Goal: Task Accomplishment & Management: Manage account settings

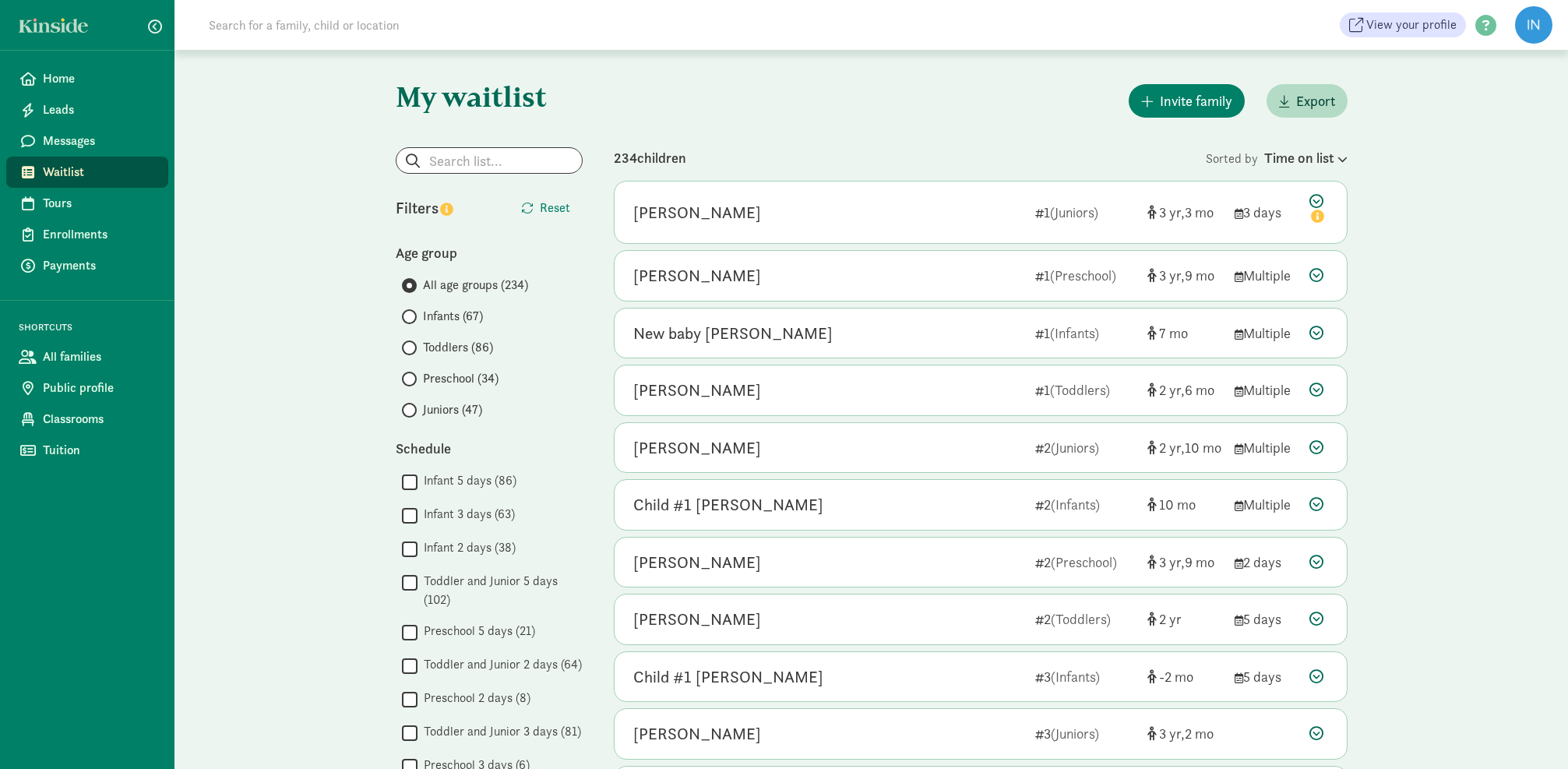
click at [411, 316] on span at bounding box center [409, 316] width 15 height 15
click at [411, 316] on input "Infants (67)" at bounding box center [407, 316] width 10 height 10
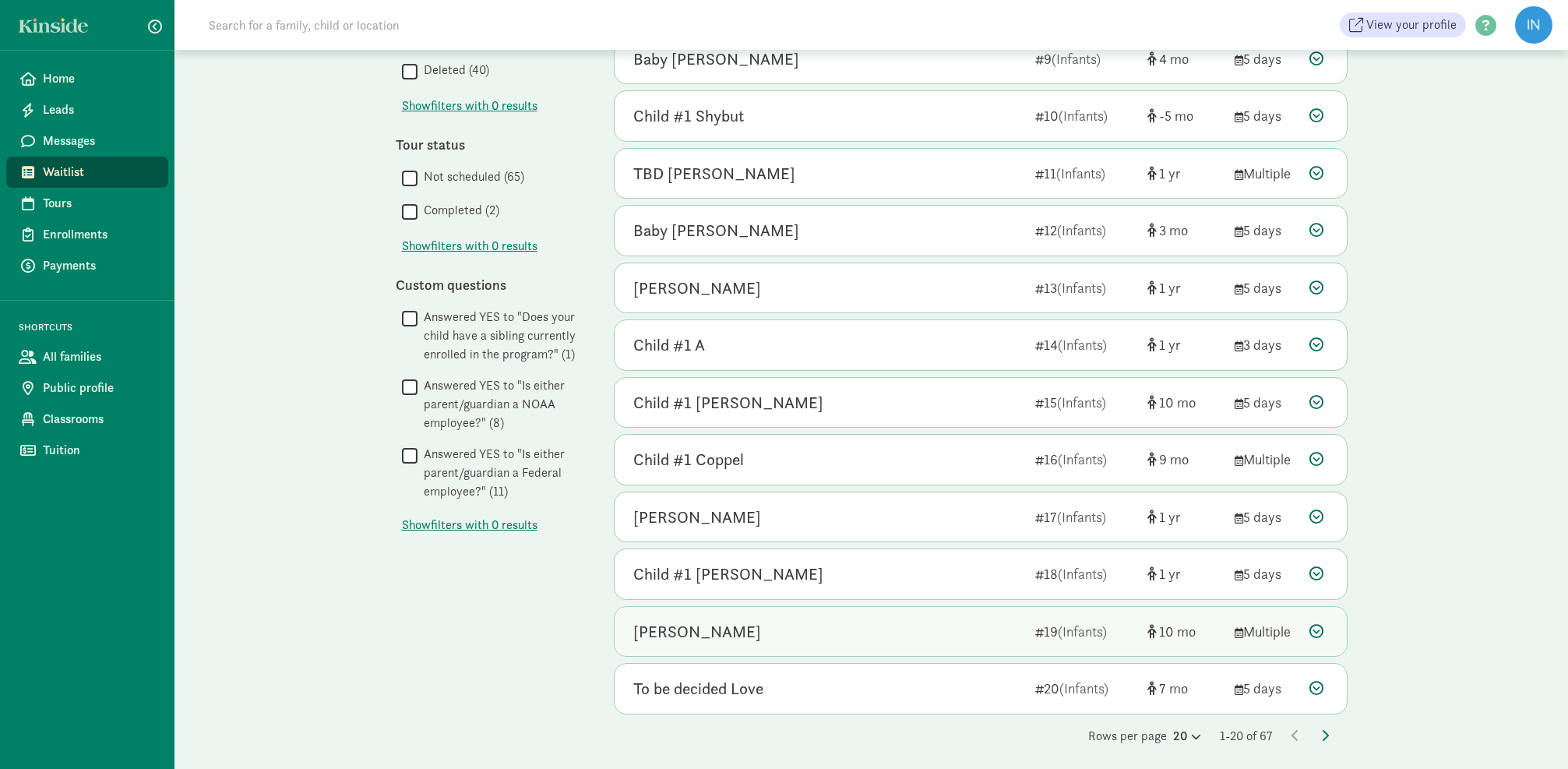
scroll to position [617, 0]
click at [1327, 730] on icon at bounding box center [1325, 736] width 8 height 13
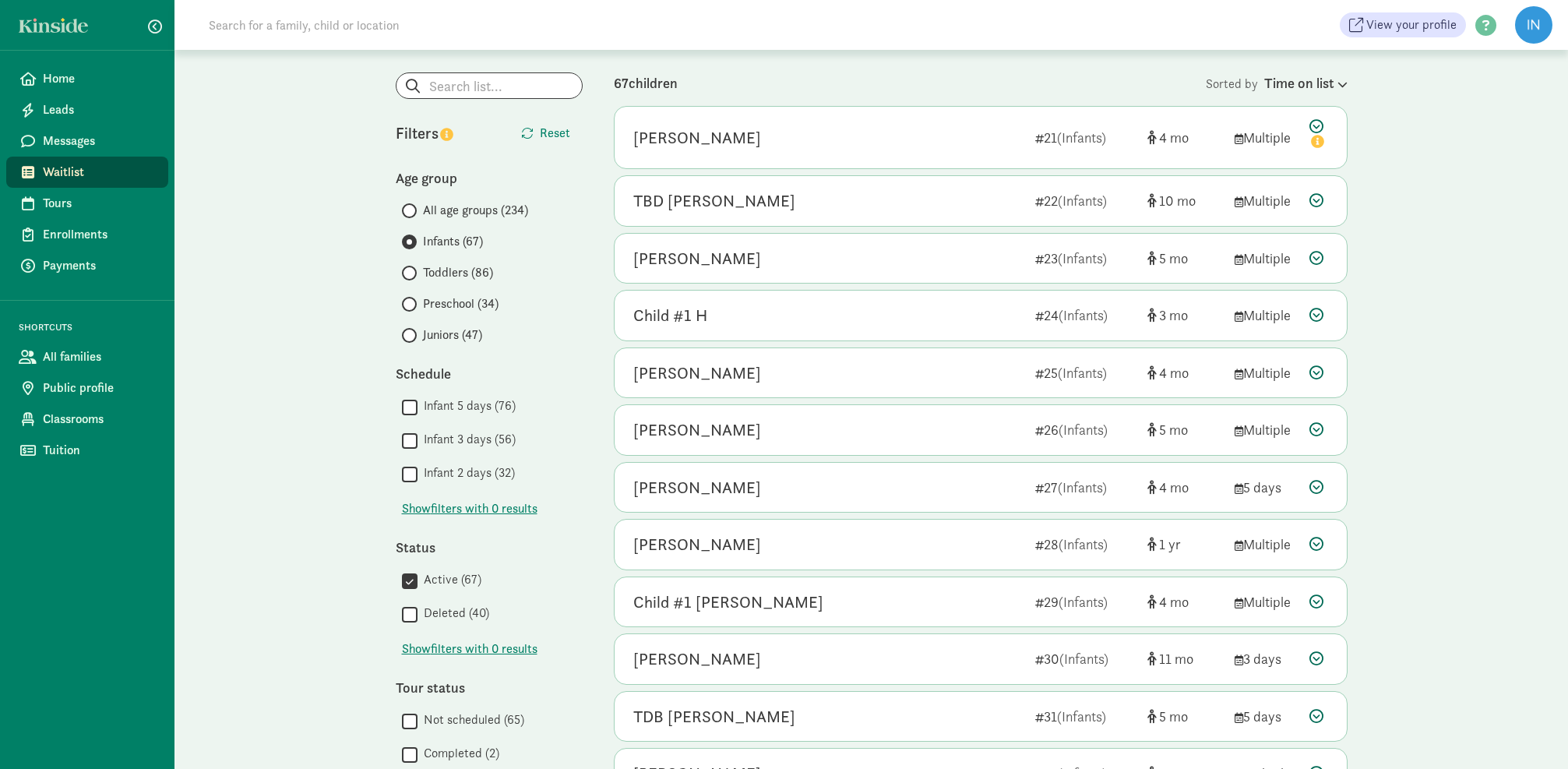
scroll to position [77, 0]
click at [1071, 311] on span "(Infants)" at bounding box center [1083, 312] width 49 height 18
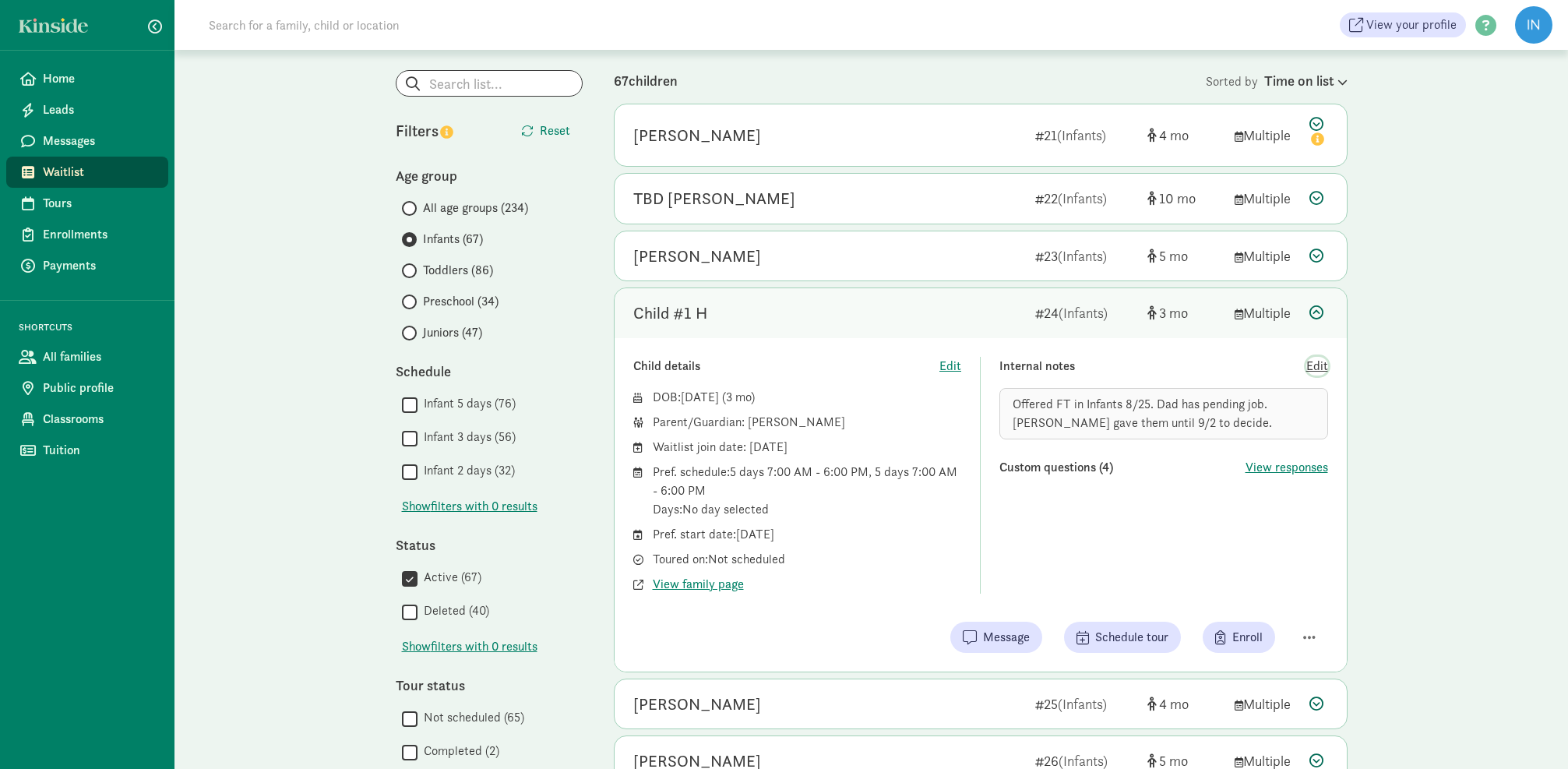
click at [1314, 365] on span "Edit" at bounding box center [1317, 366] width 22 height 19
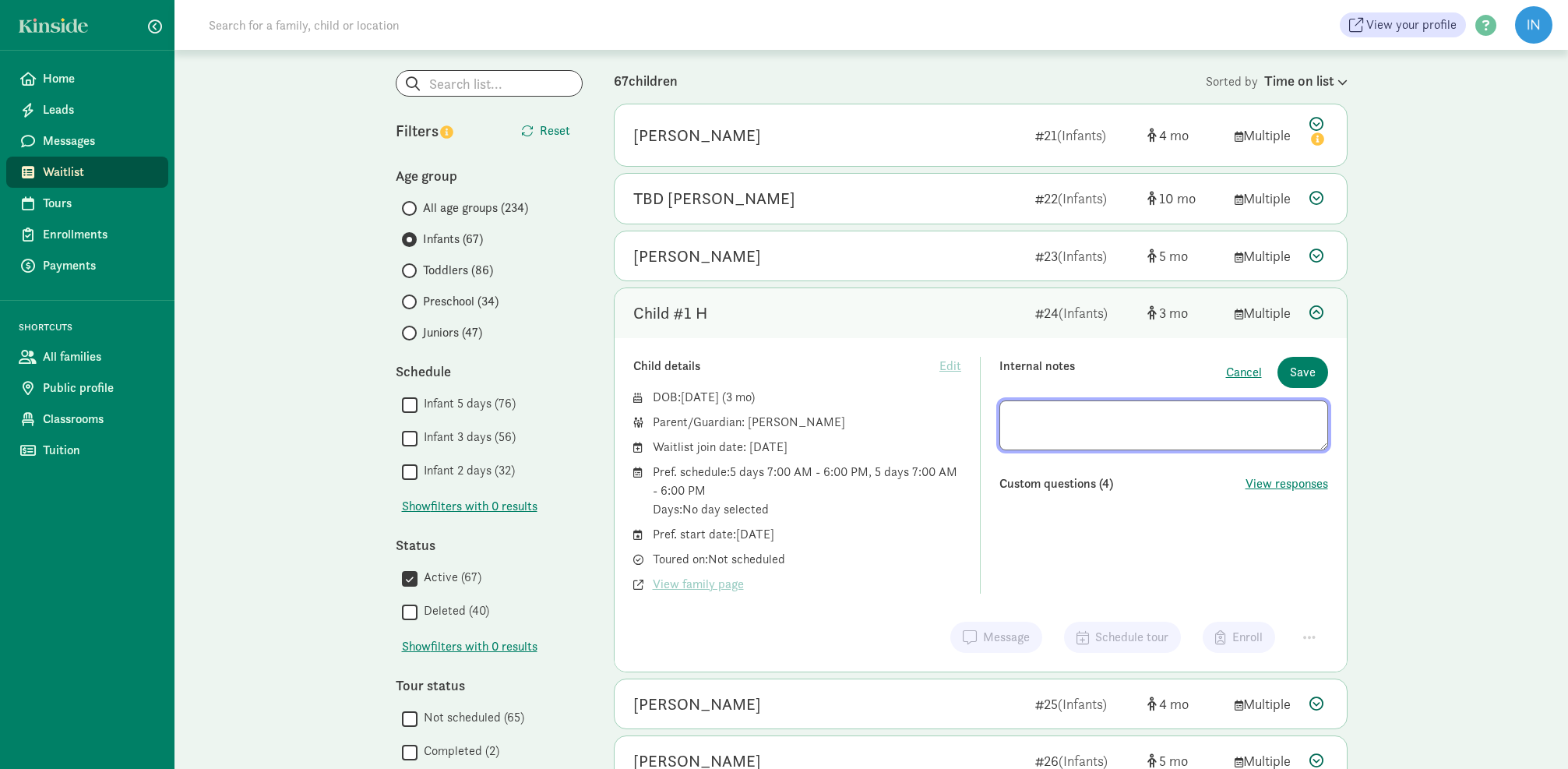
drag, startPoint x: 1170, startPoint y: 433, endPoint x: 1157, endPoint y: 412, distance: 24.7
click at [1157, 412] on textarea at bounding box center [1163, 425] width 329 height 50
type textarea "Offered FT in Infants 8/25. Passed because dad work changed"
click at [1305, 371] on span "Save" at bounding box center [1302, 372] width 26 height 19
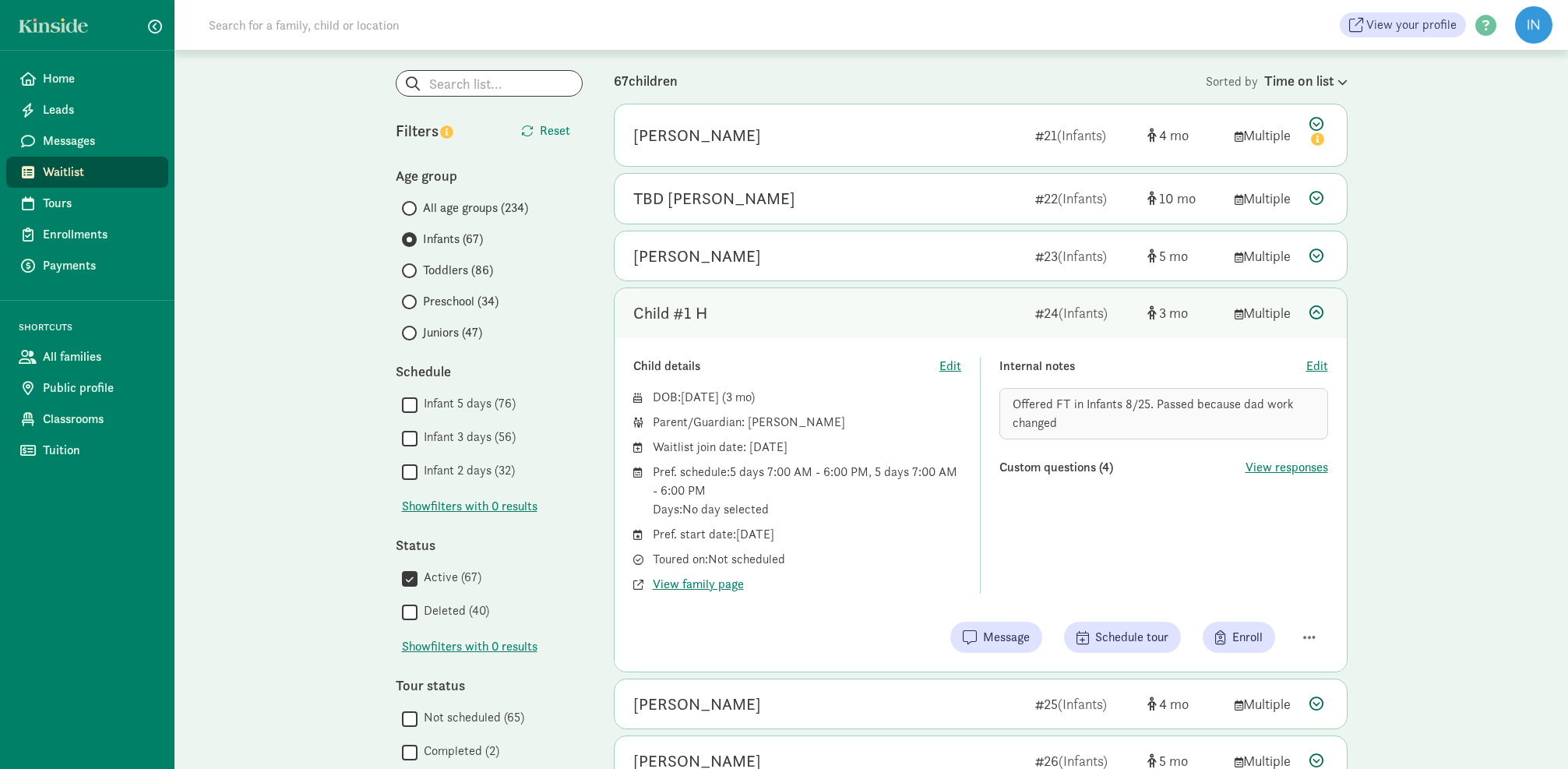
click at [1316, 309] on icon at bounding box center [1316, 312] width 14 height 14
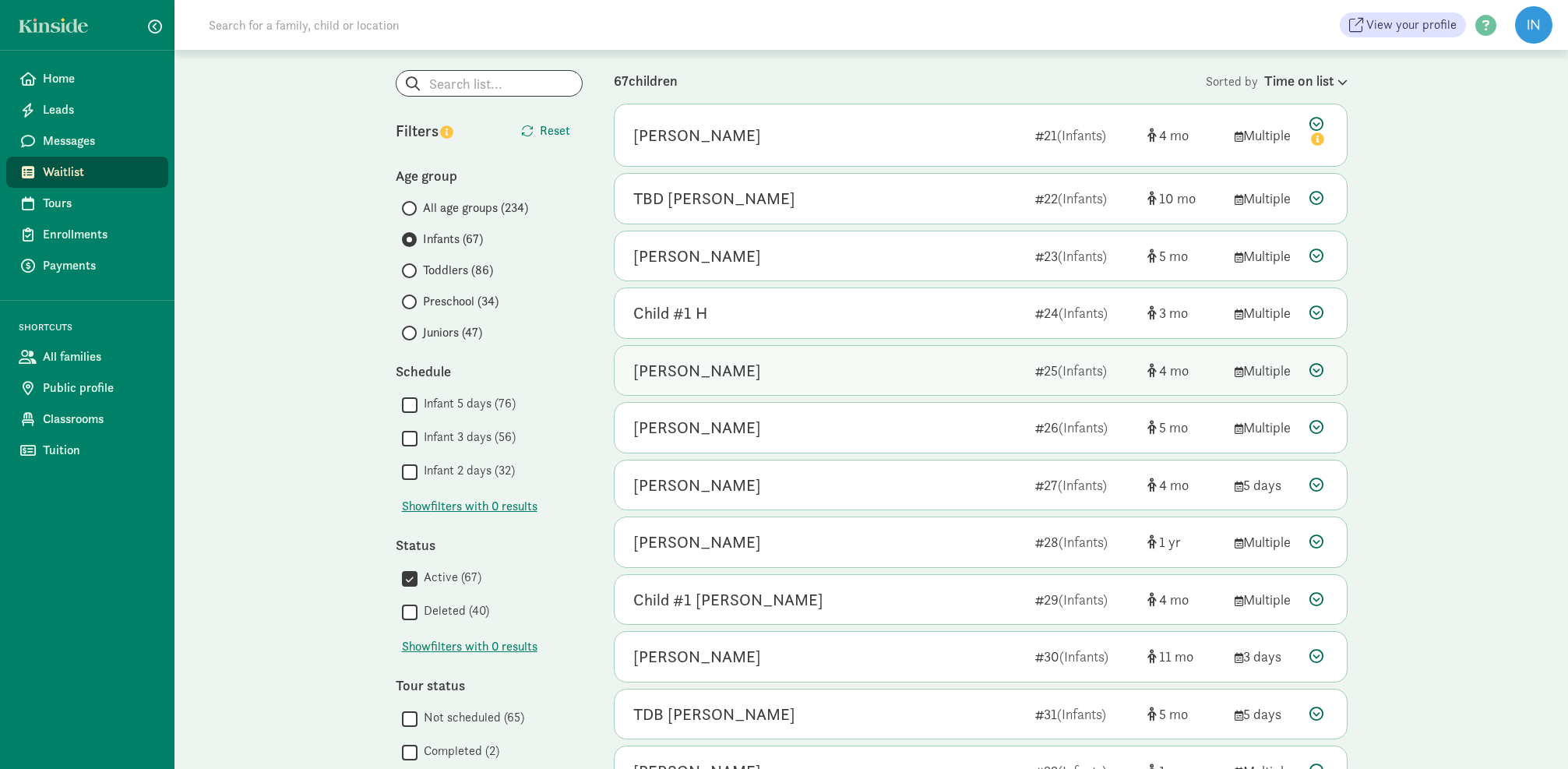
click at [1315, 364] on icon at bounding box center [1316, 370] width 14 height 14
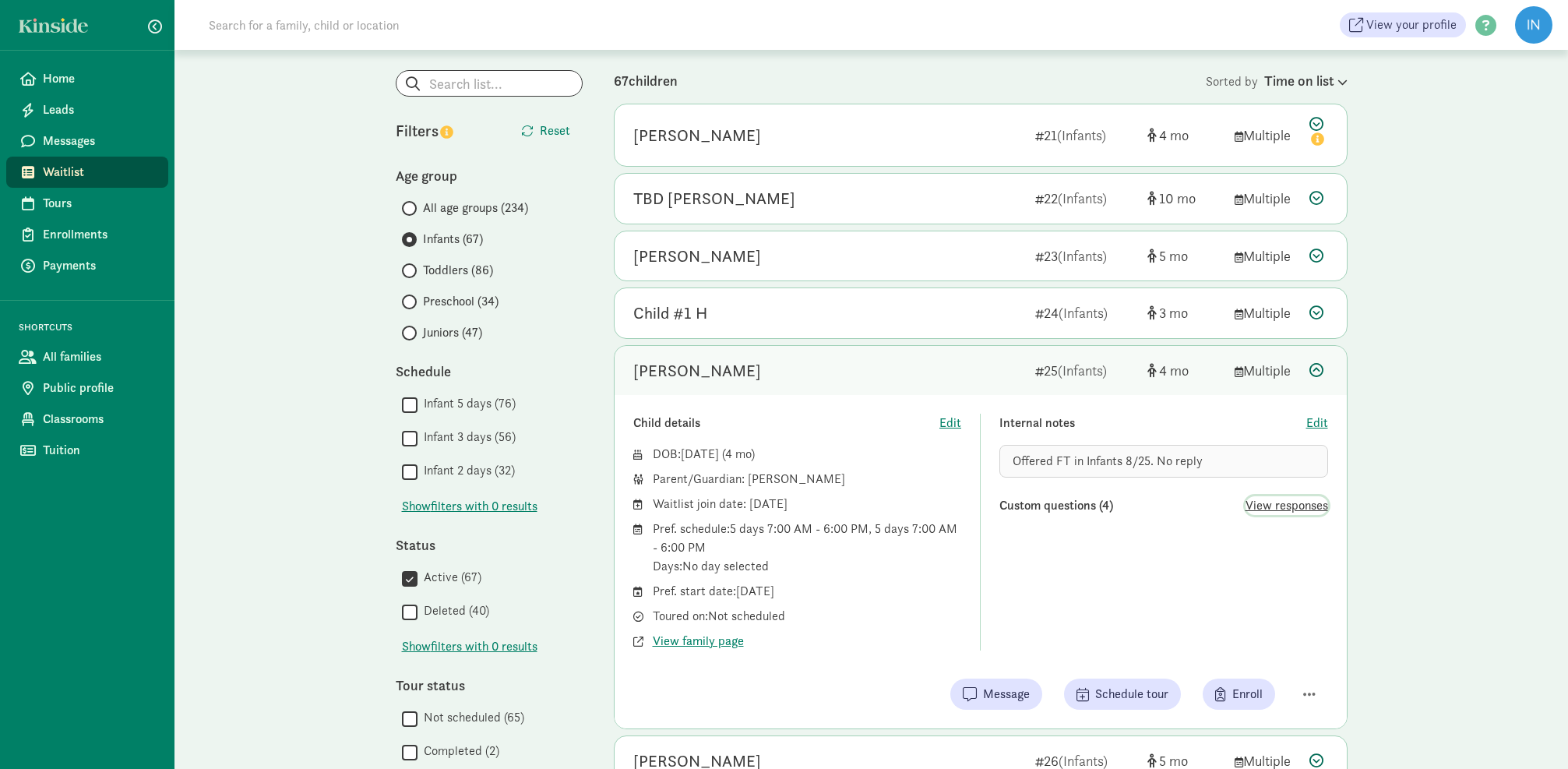
click at [1265, 506] on span "View responses" at bounding box center [1286, 505] width 83 height 19
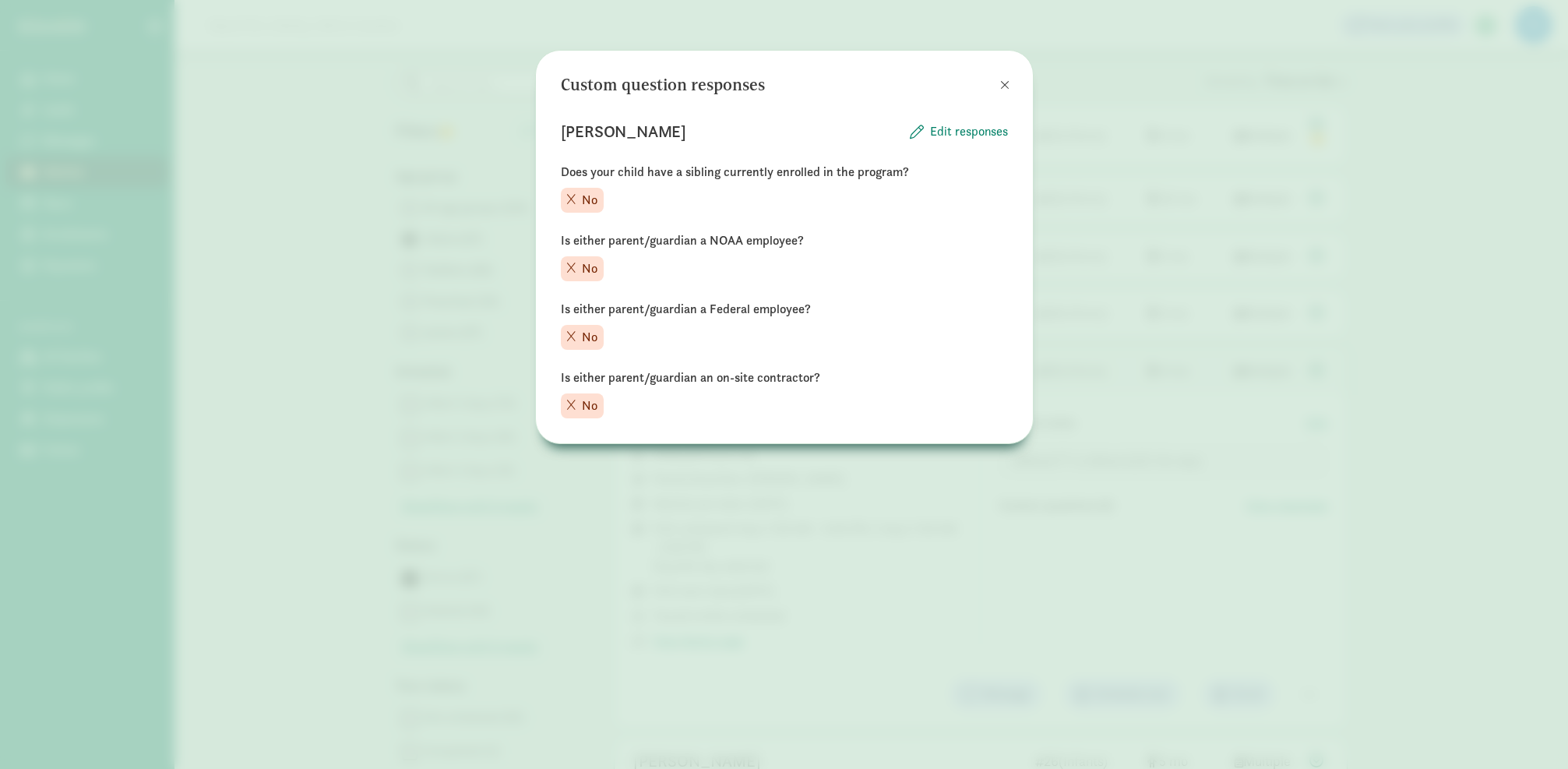
click at [1005, 84] on span at bounding box center [1004, 85] width 9 height 13
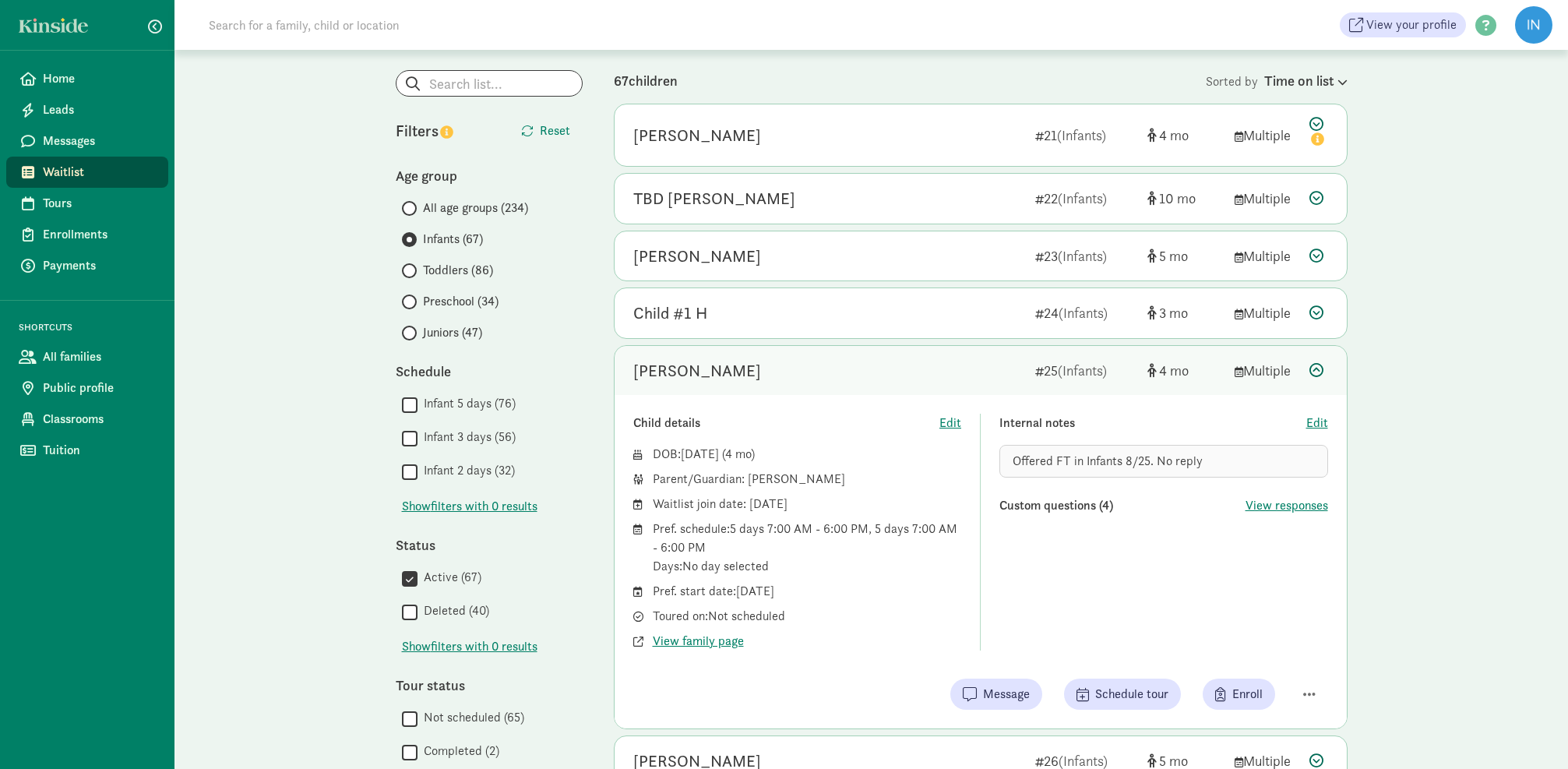
click at [1318, 367] on icon at bounding box center [1316, 370] width 14 height 14
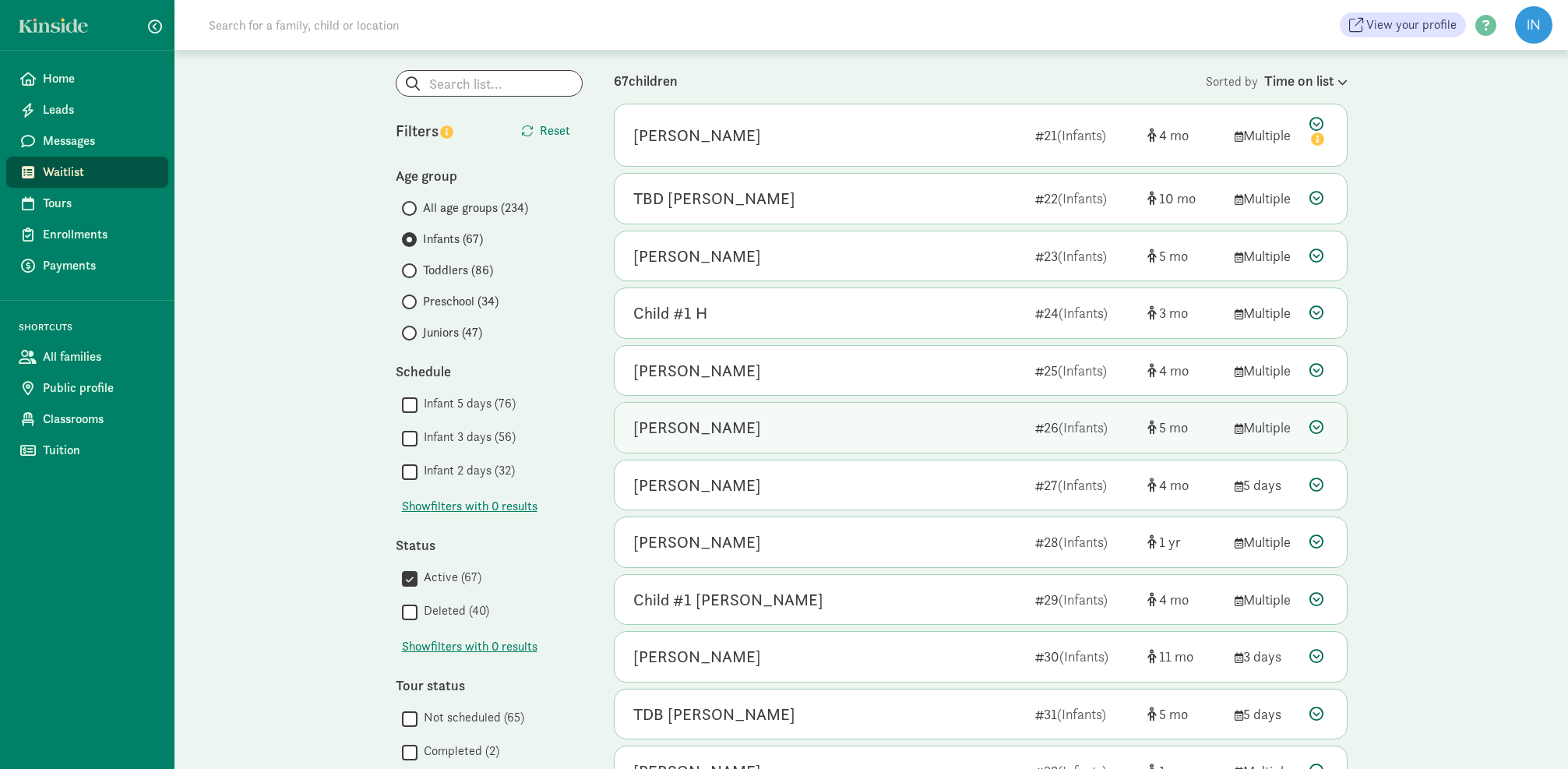
click at [1316, 423] on icon at bounding box center [1316, 427] width 14 height 14
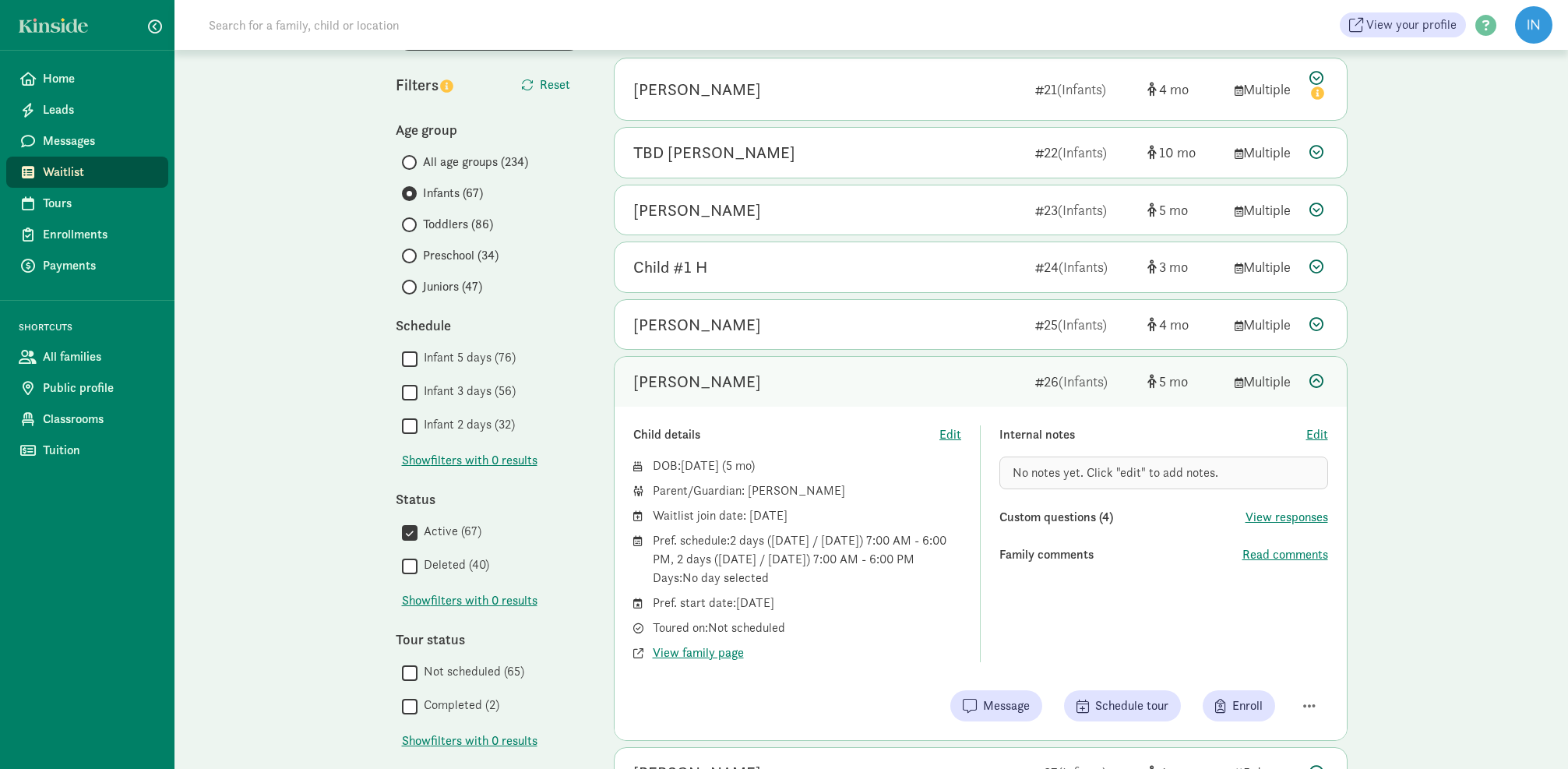
scroll to position [135, 0]
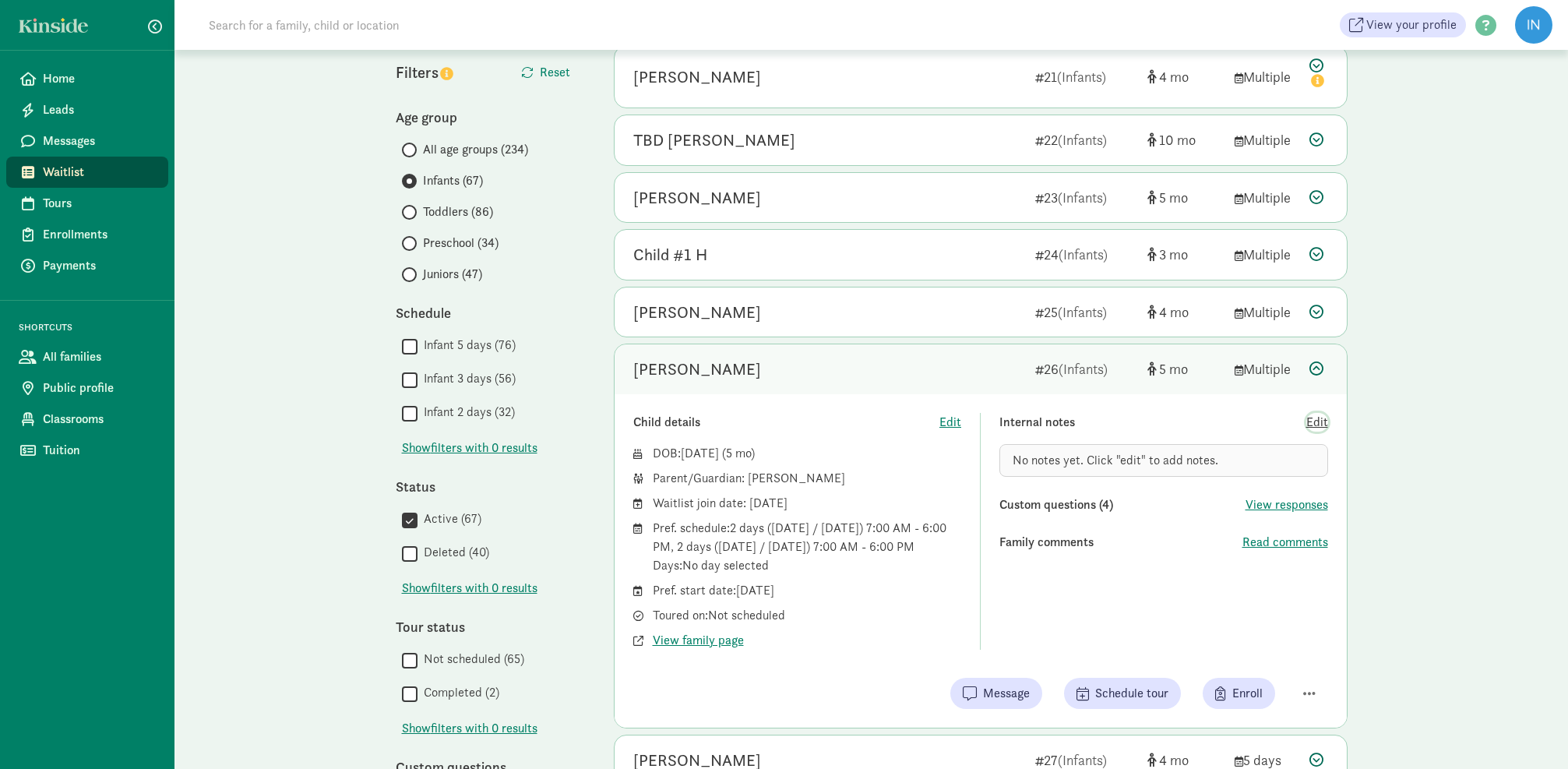
click at [1312, 425] on span "Edit" at bounding box center [1317, 422] width 22 height 19
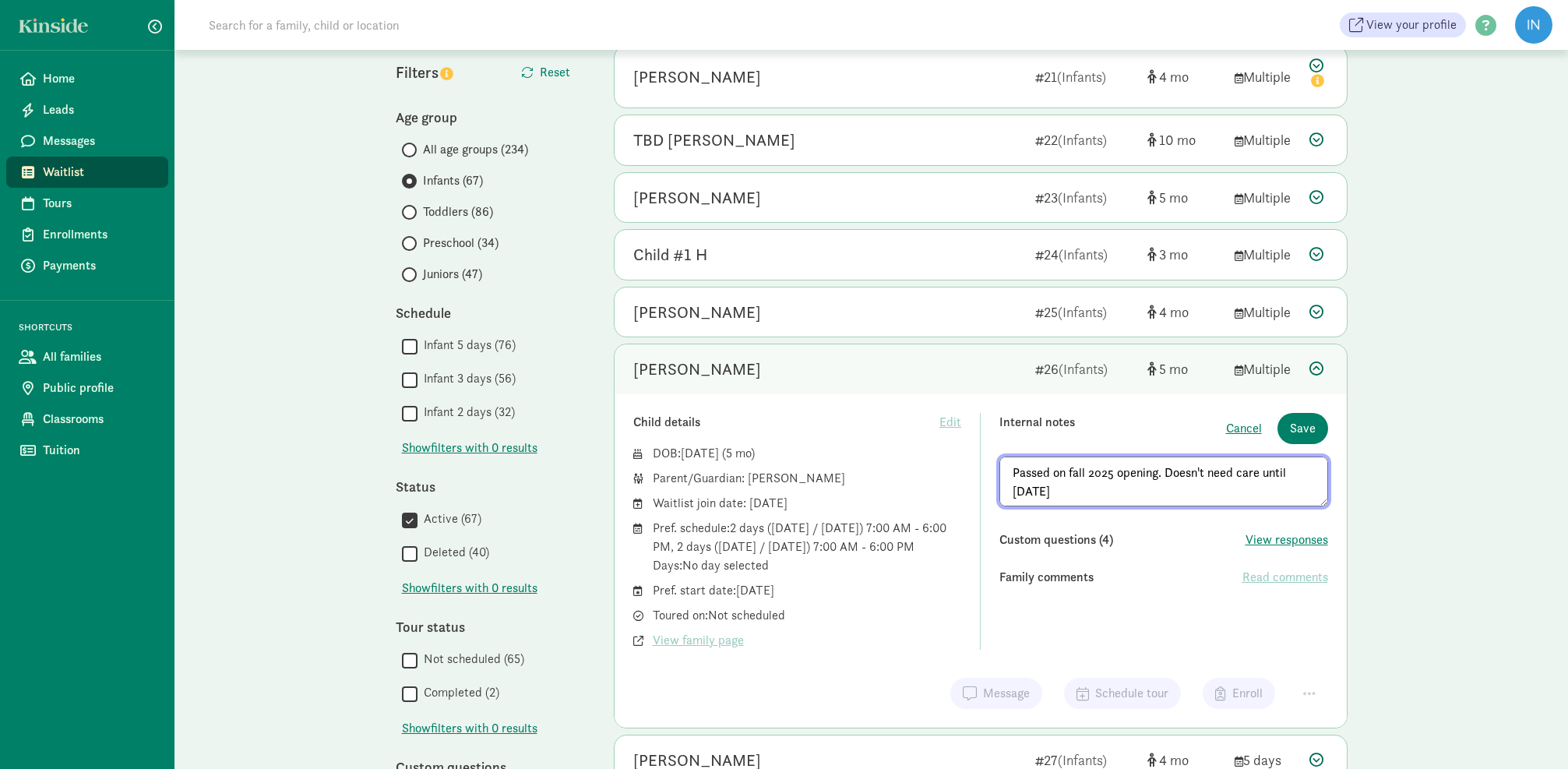
drag, startPoint x: 1018, startPoint y: 490, endPoint x: 1085, endPoint y: 491, distance: 67.0
click at [1018, 490] on textarea "Passed on fall 2025 opening. Doesn't need care until january 2026" at bounding box center [1163, 481] width 329 height 50
type textarea "Passed on fall 2025 opening. Doesn't need care until January 2026"
click at [1310, 432] on span "Save" at bounding box center [1302, 428] width 26 height 19
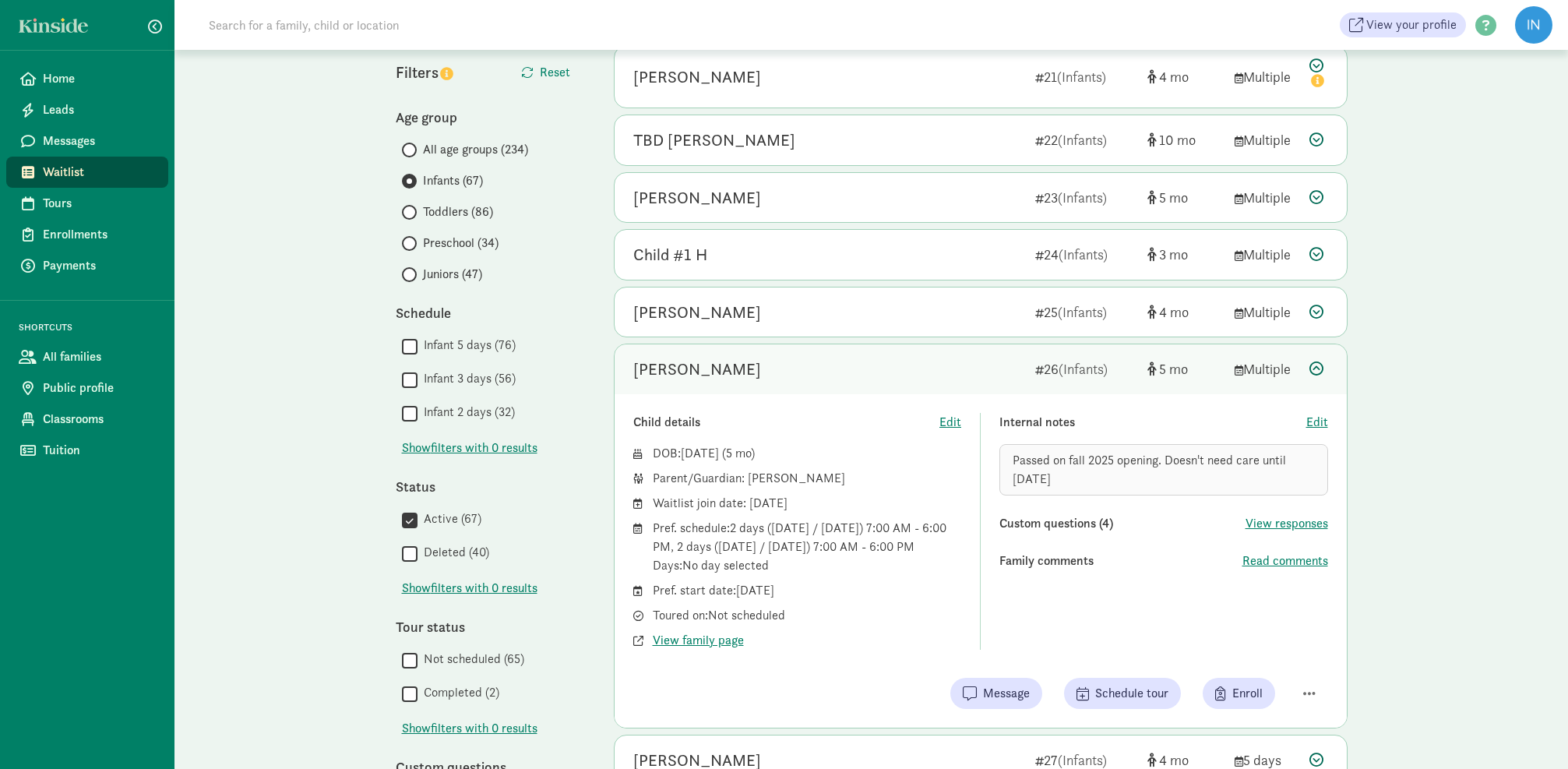
click at [1317, 367] on icon at bounding box center [1316, 368] width 14 height 14
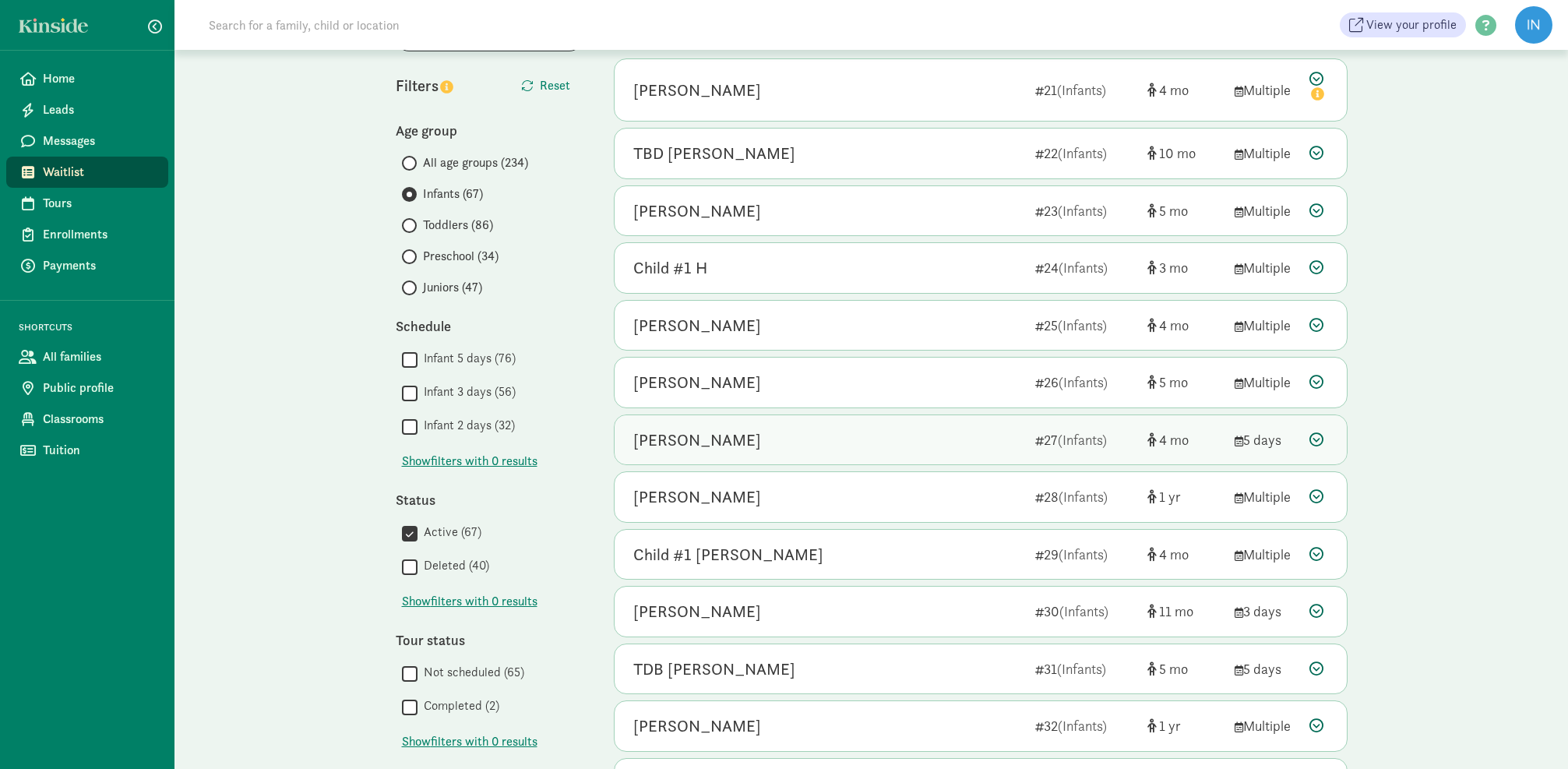
scroll to position [122, 0]
click at [1314, 438] on icon at bounding box center [1316, 439] width 14 height 14
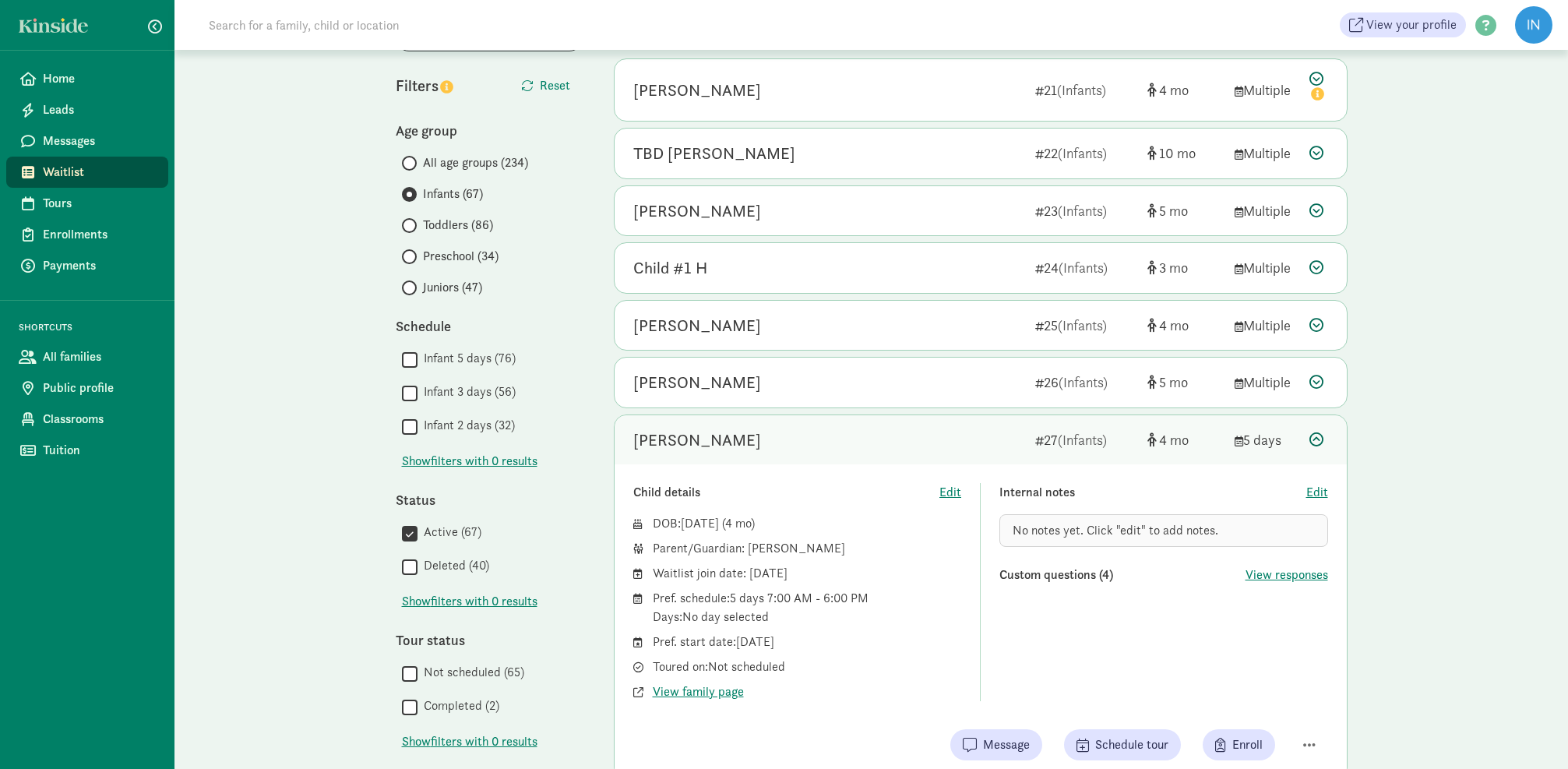
click at [1318, 434] on icon at bounding box center [1316, 439] width 14 height 14
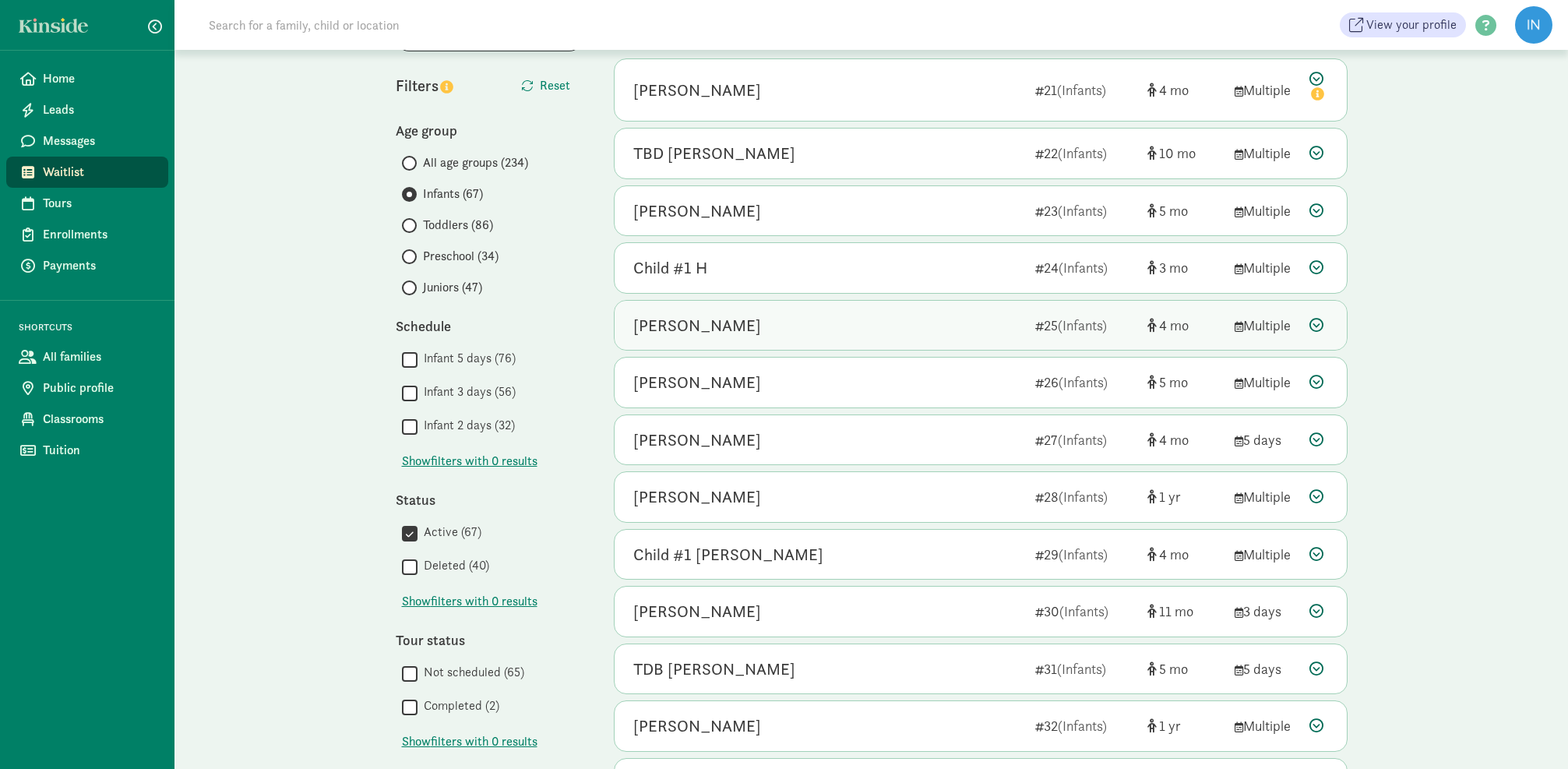
click at [1313, 321] on icon at bounding box center [1316, 325] width 14 height 14
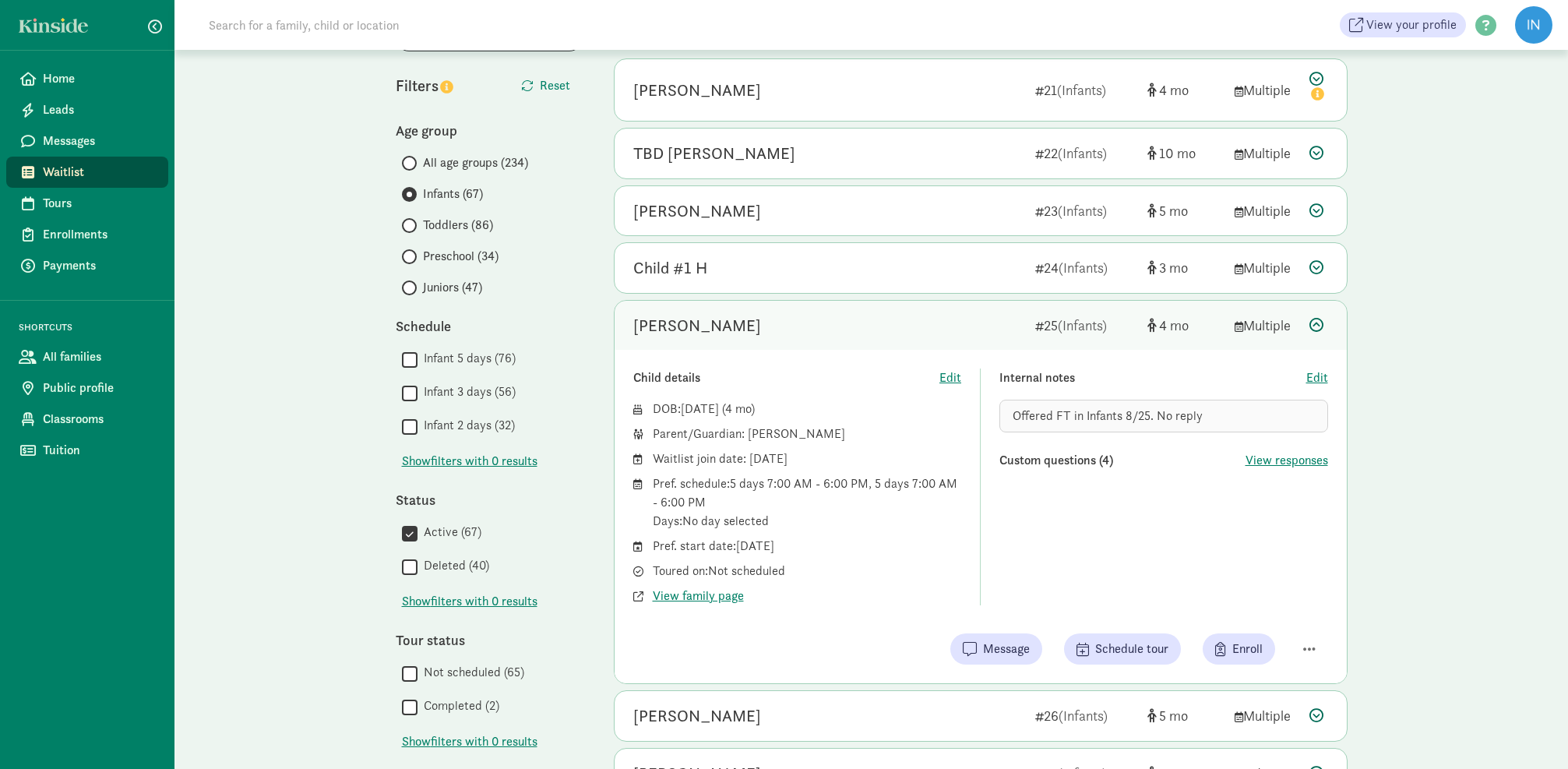
drag, startPoint x: 747, startPoint y: 431, endPoint x: 820, endPoint y: 428, distance: 73.1
click at [820, 428] on div "Parent/Guardian: Chris Mitchell" at bounding box center [807, 434] width 309 height 19
copy div "Chris Mitchell"
click at [1316, 324] on icon at bounding box center [1316, 325] width 14 height 14
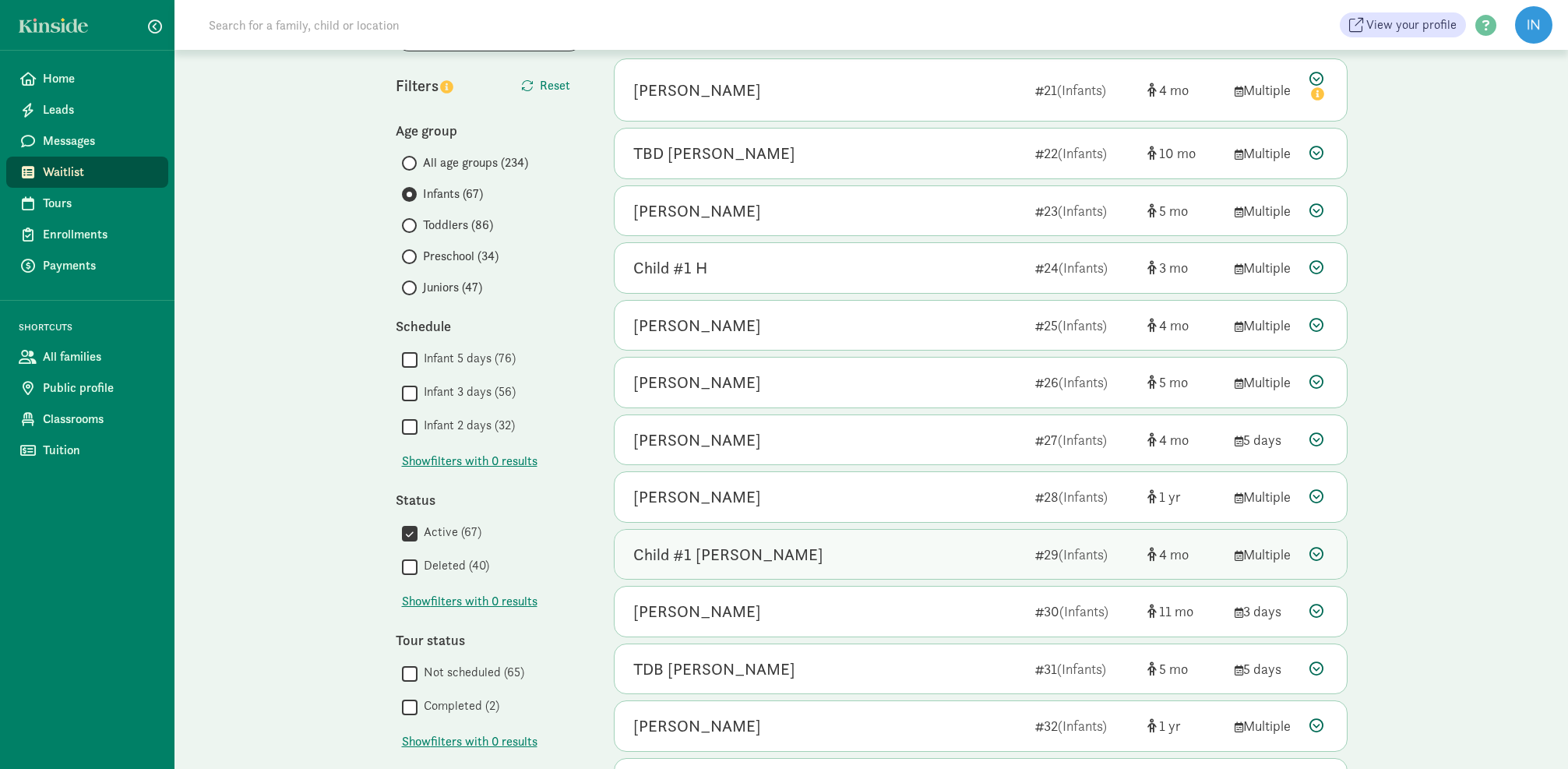
click at [1317, 549] on icon at bounding box center [1316, 554] width 14 height 14
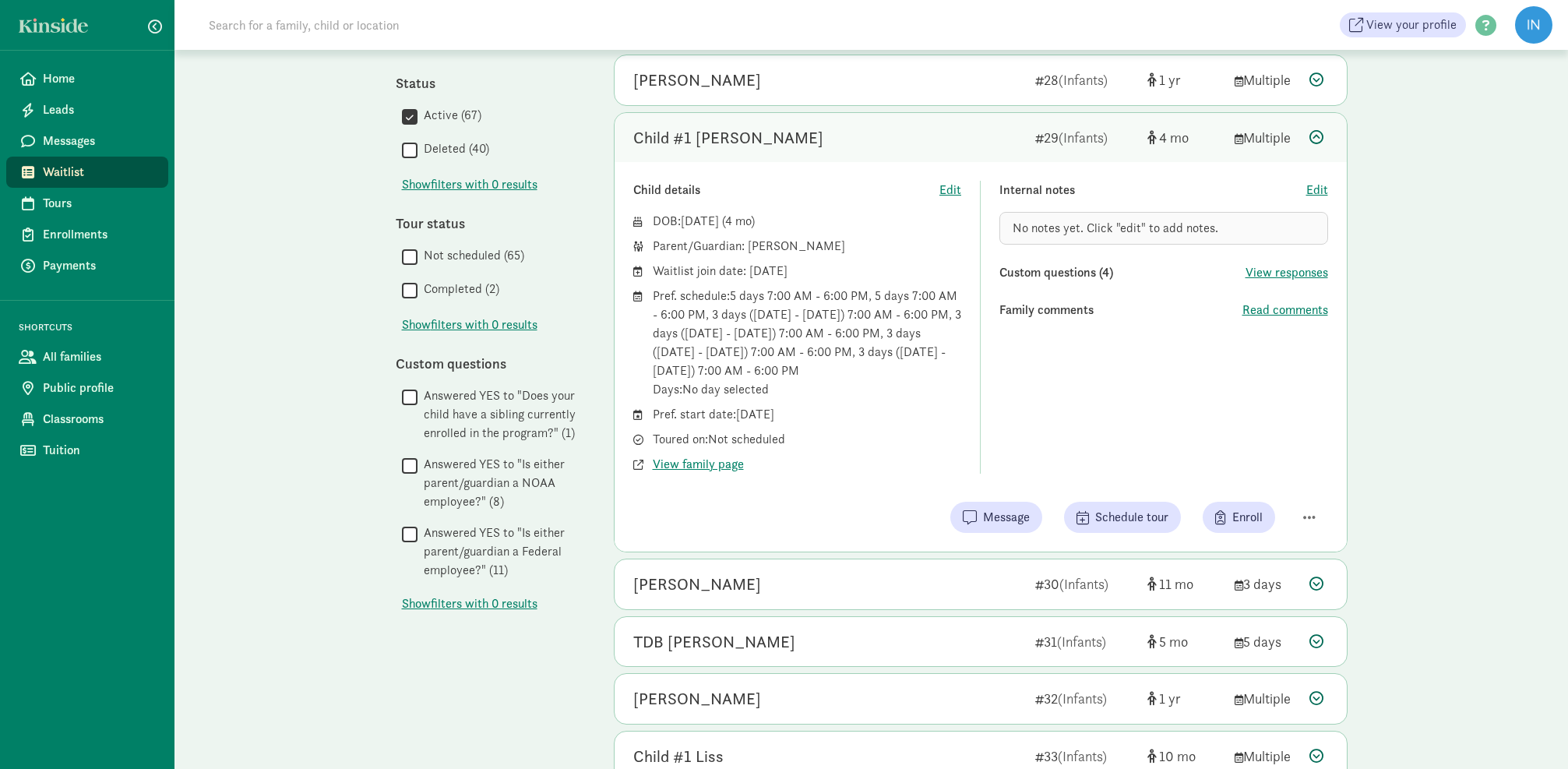
scroll to position [540, 0]
click at [1267, 305] on span "Read comments" at bounding box center [1285, 309] width 86 height 19
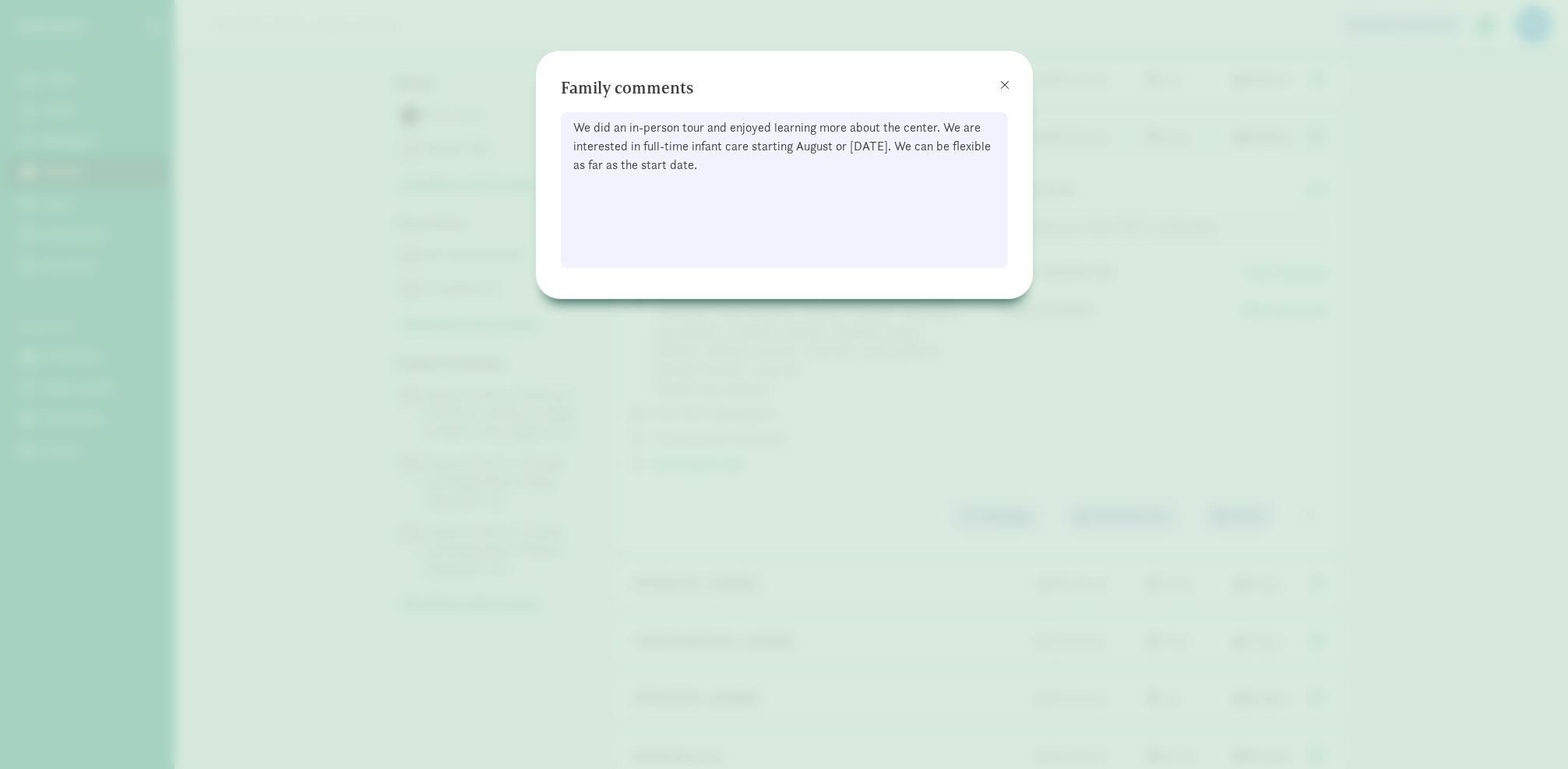
click at [1003, 83] on span at bounding box center [1004, 85] width 9 height 13
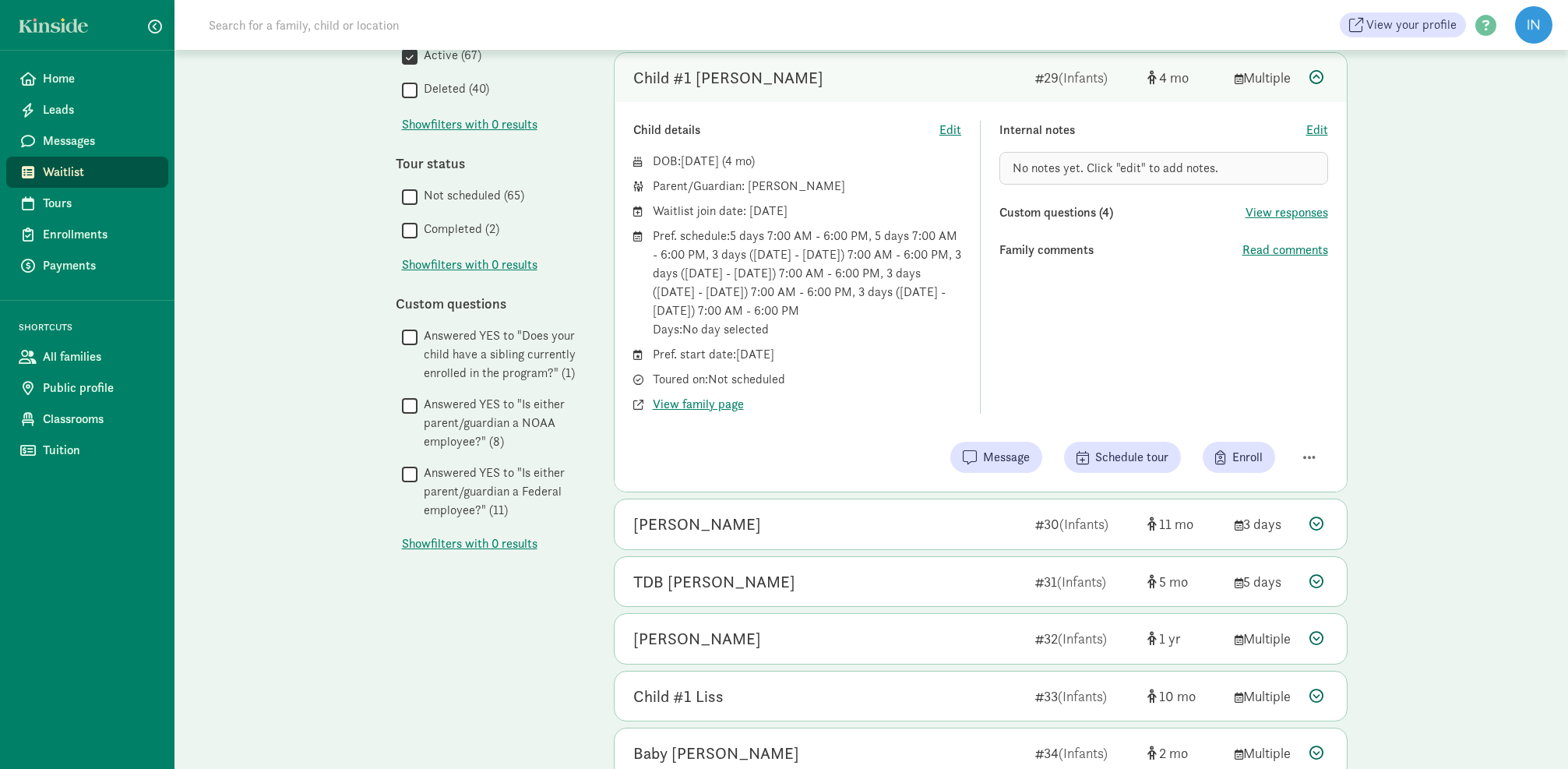
scroll to position [601, 0]
click at [1317, 75] on icon at bounding box center [1316, 76] width 14 height 14
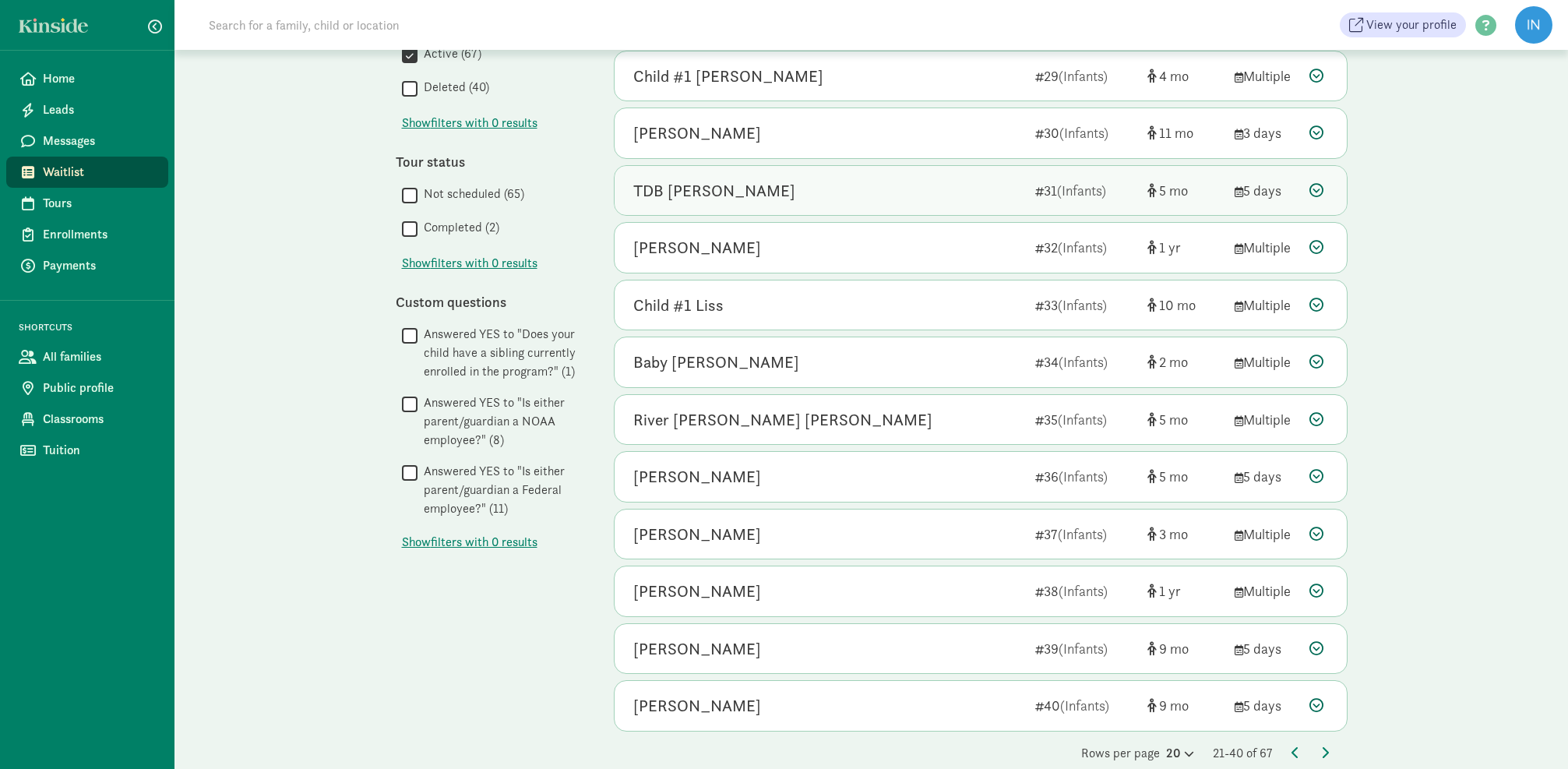
click at [1321, 189] on icon at bounding box center [1316, 190] width 14 height 14
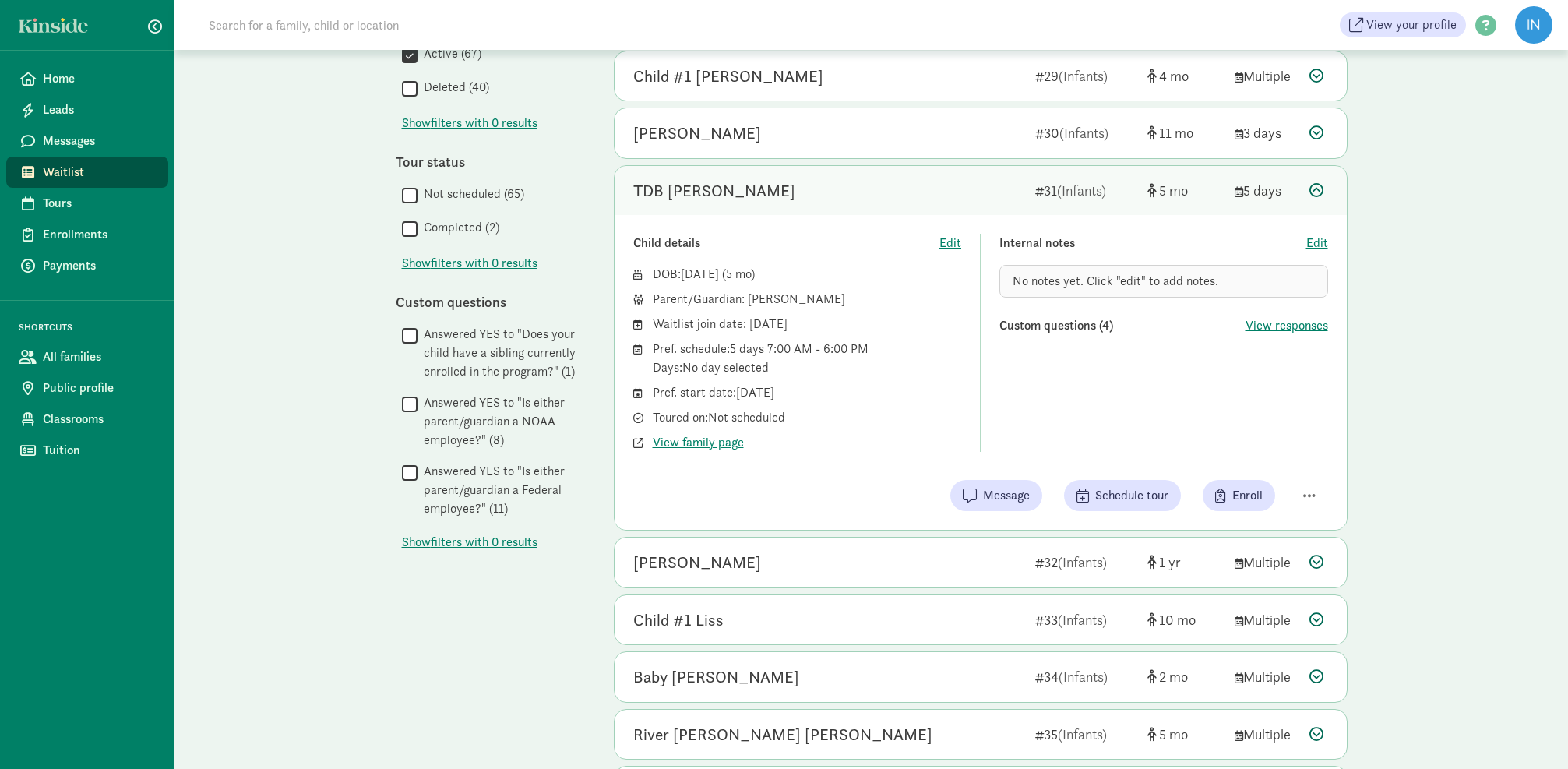
click at [1316, 183] on icon at bounding box center [1316, 190] width 14 height 14
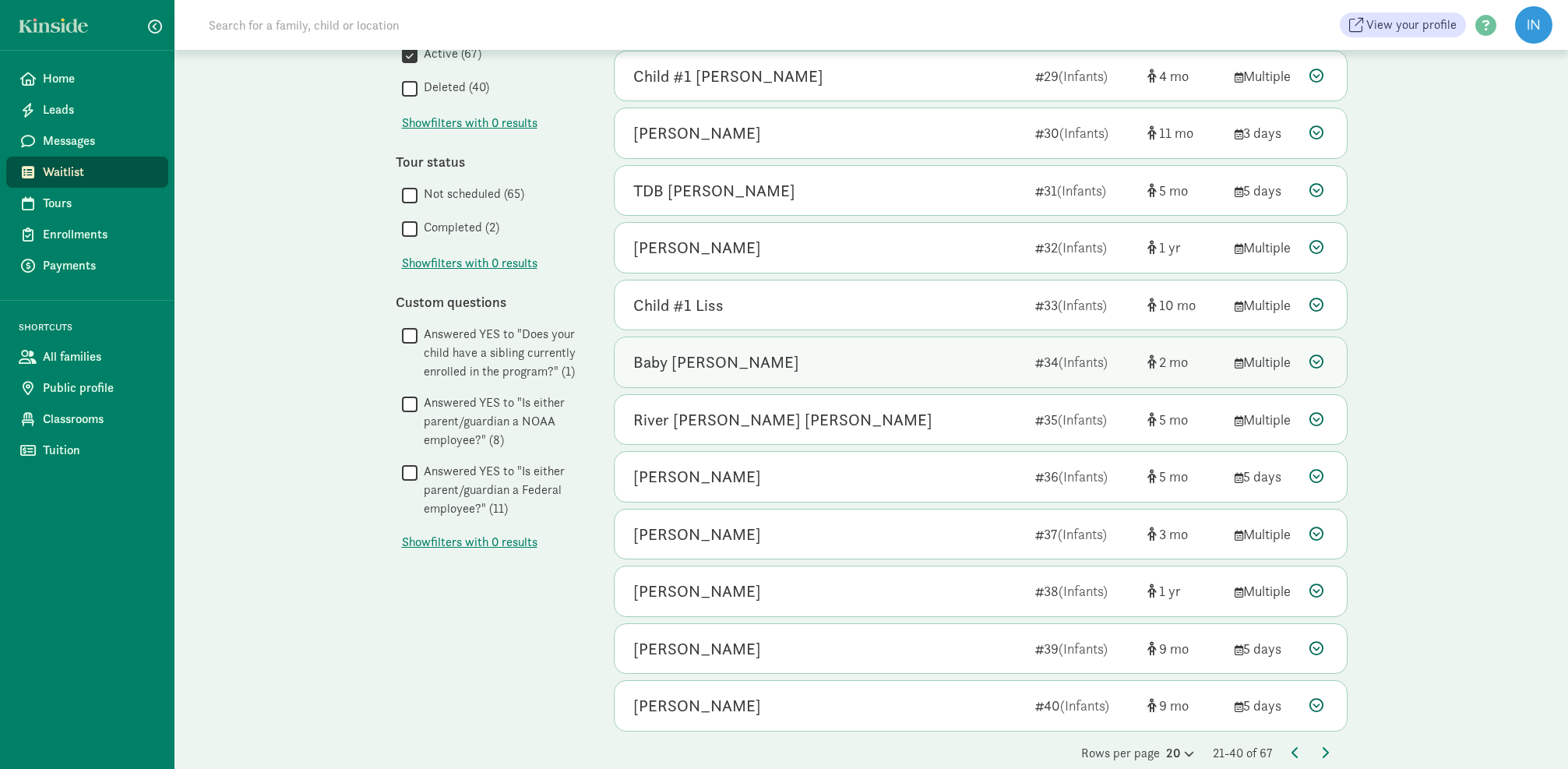
click at [1320, 356] on icon at bounding box center [1316, 361] width 14 height 14
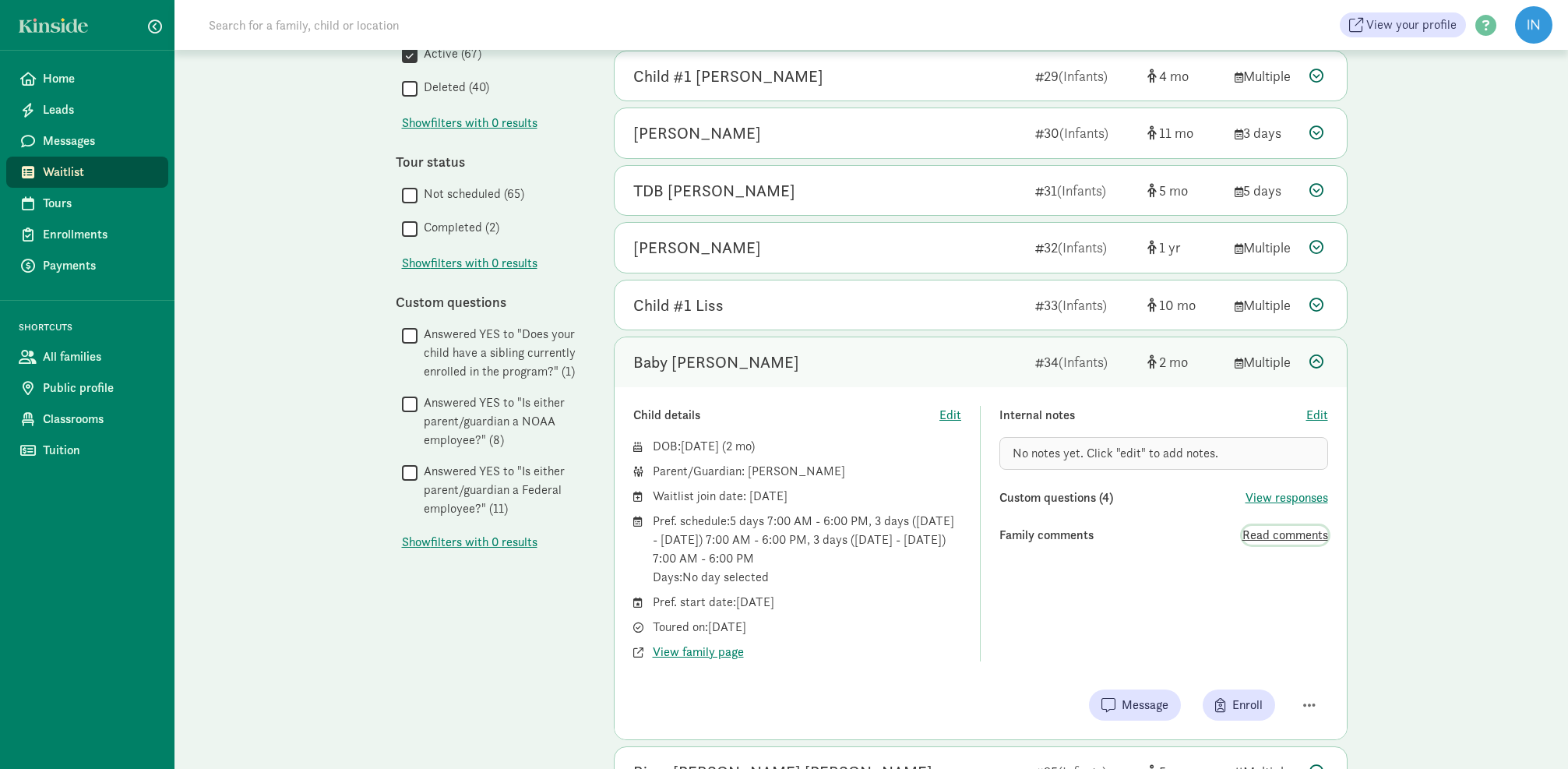
click at [1293, 527] on span "Read comments" at bounding box center [1285, 535] width 86 height 19
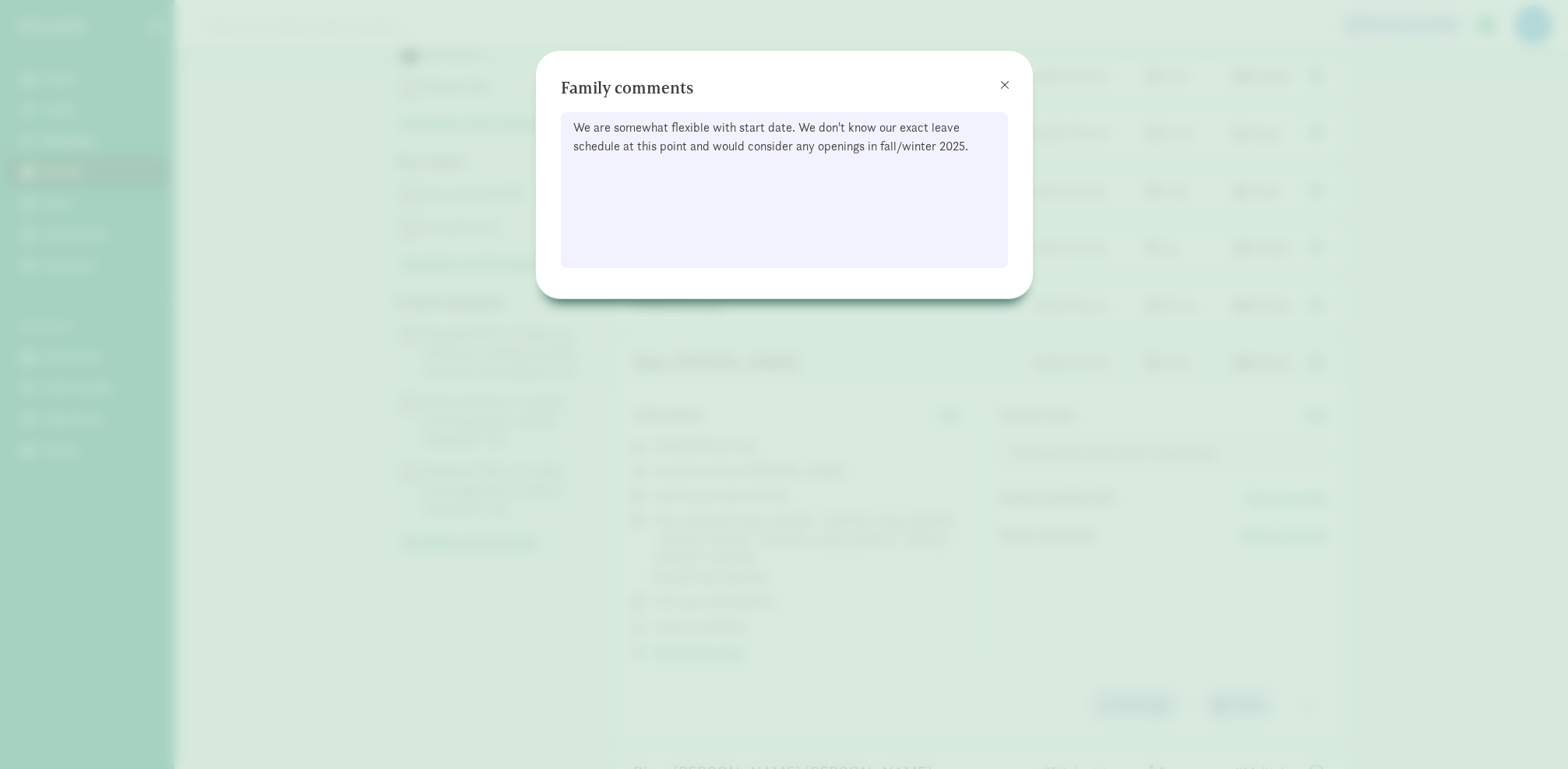
click at [1003, 84] on span at bounding box center [1004, 85] width 9 height 13
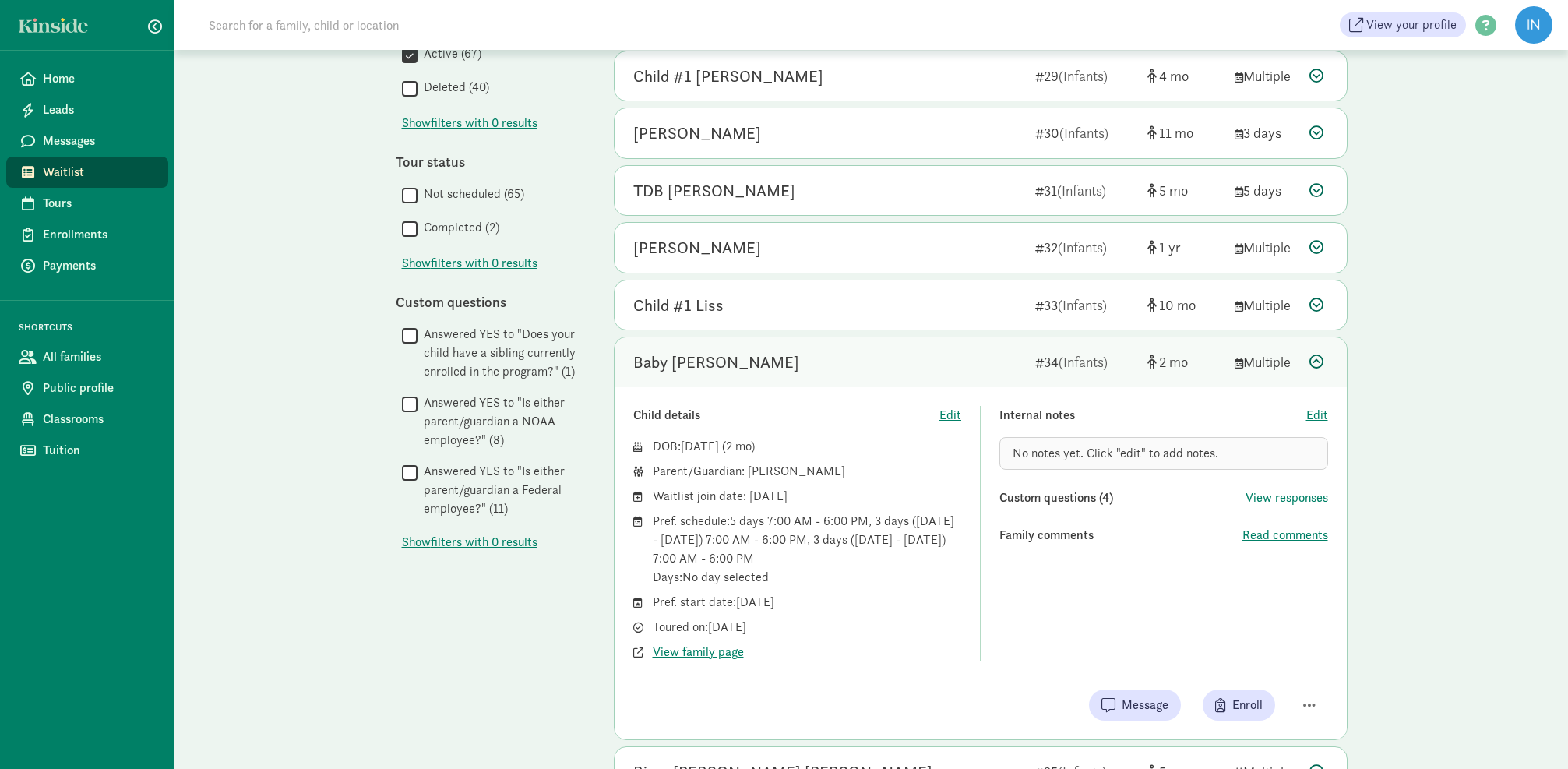
click at [1315, 354] on icon at bounding box center [1316, 361] width 14 height 14
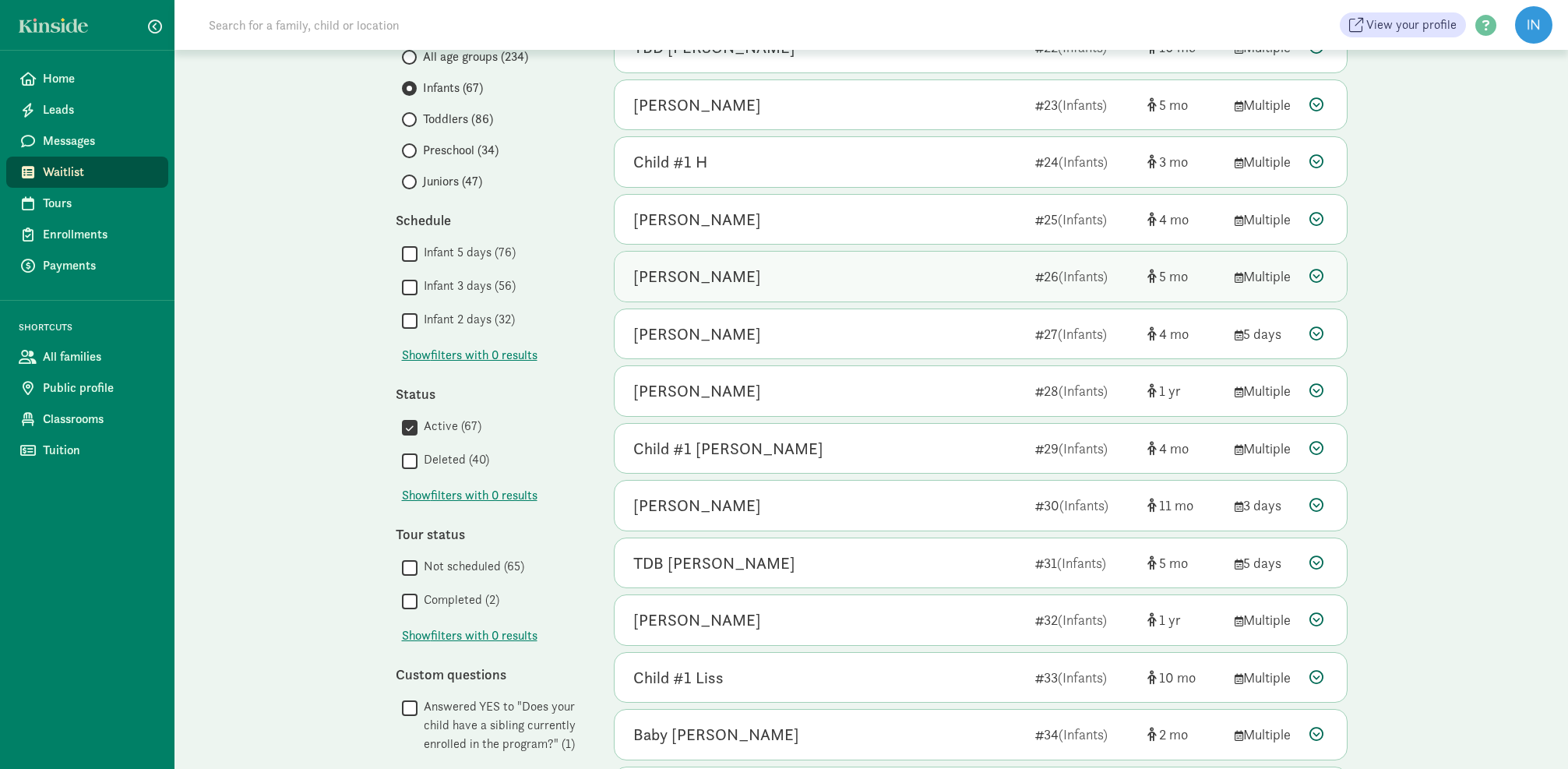
scroll to position [224, 0]
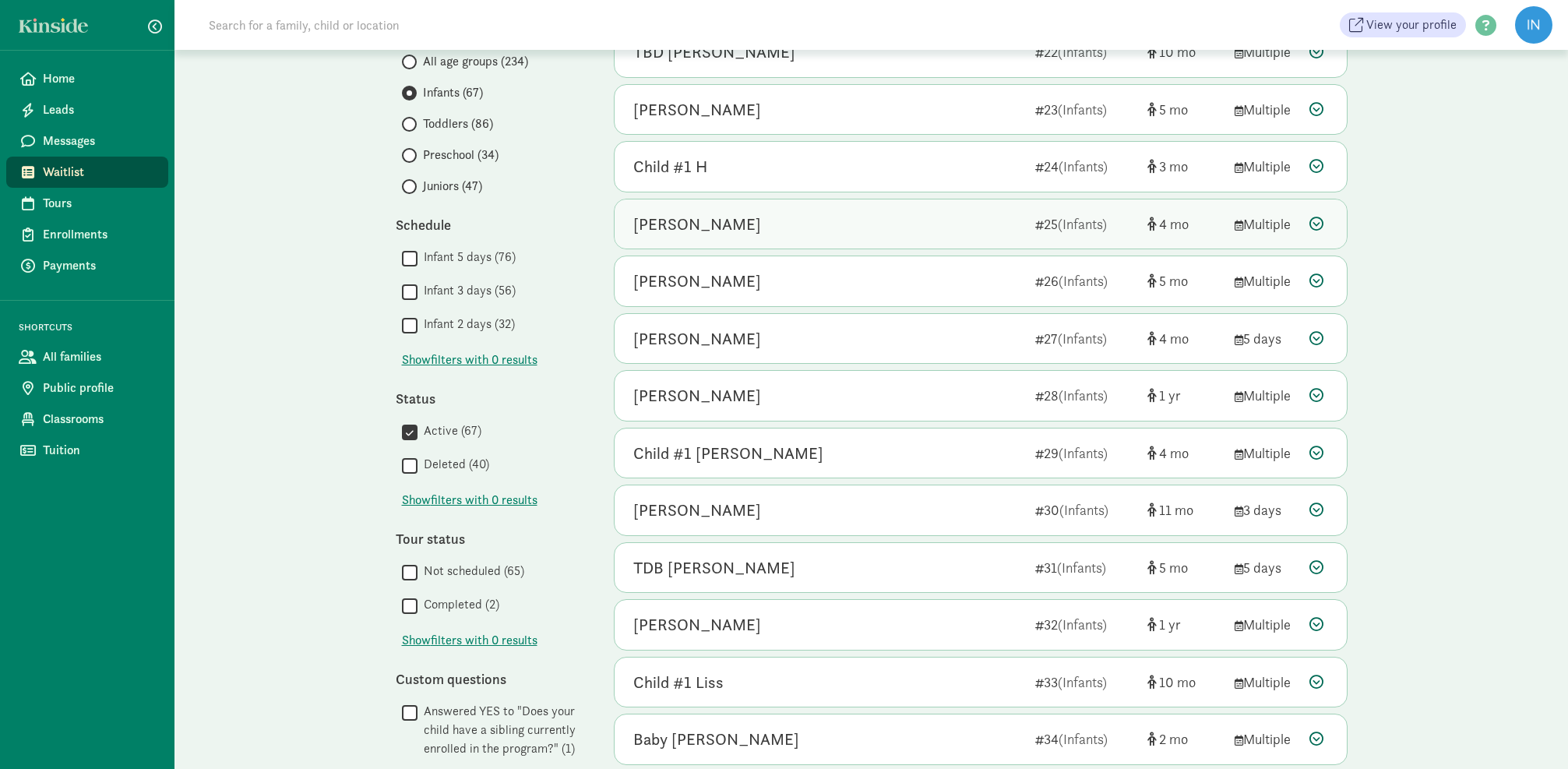
click at [1311, 221] on icon at bounding box center [1316, 224] width 14 height 14
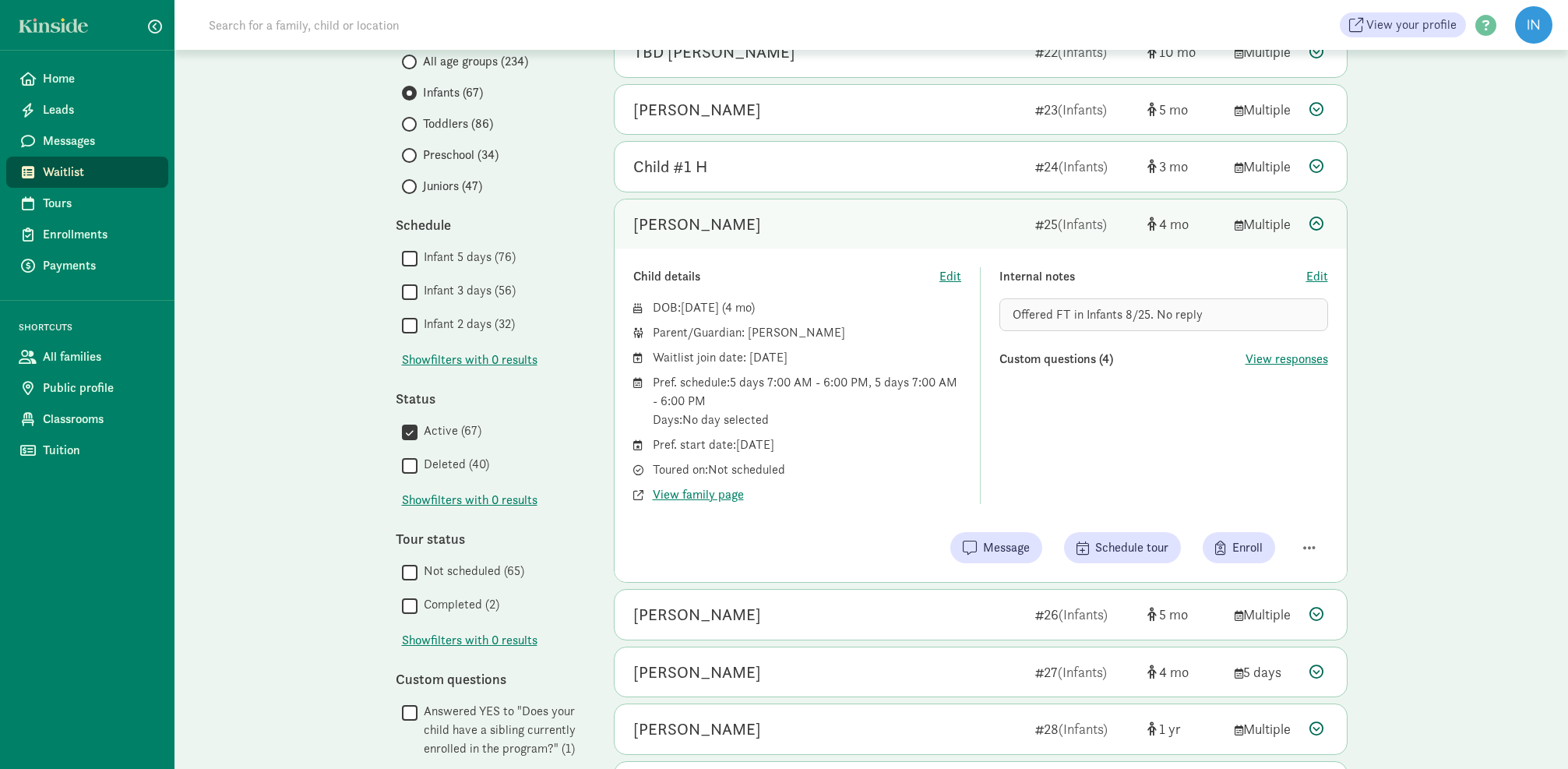
click at [1319, 218] on icon at bounding box center [1316, 224] width 14 height 14
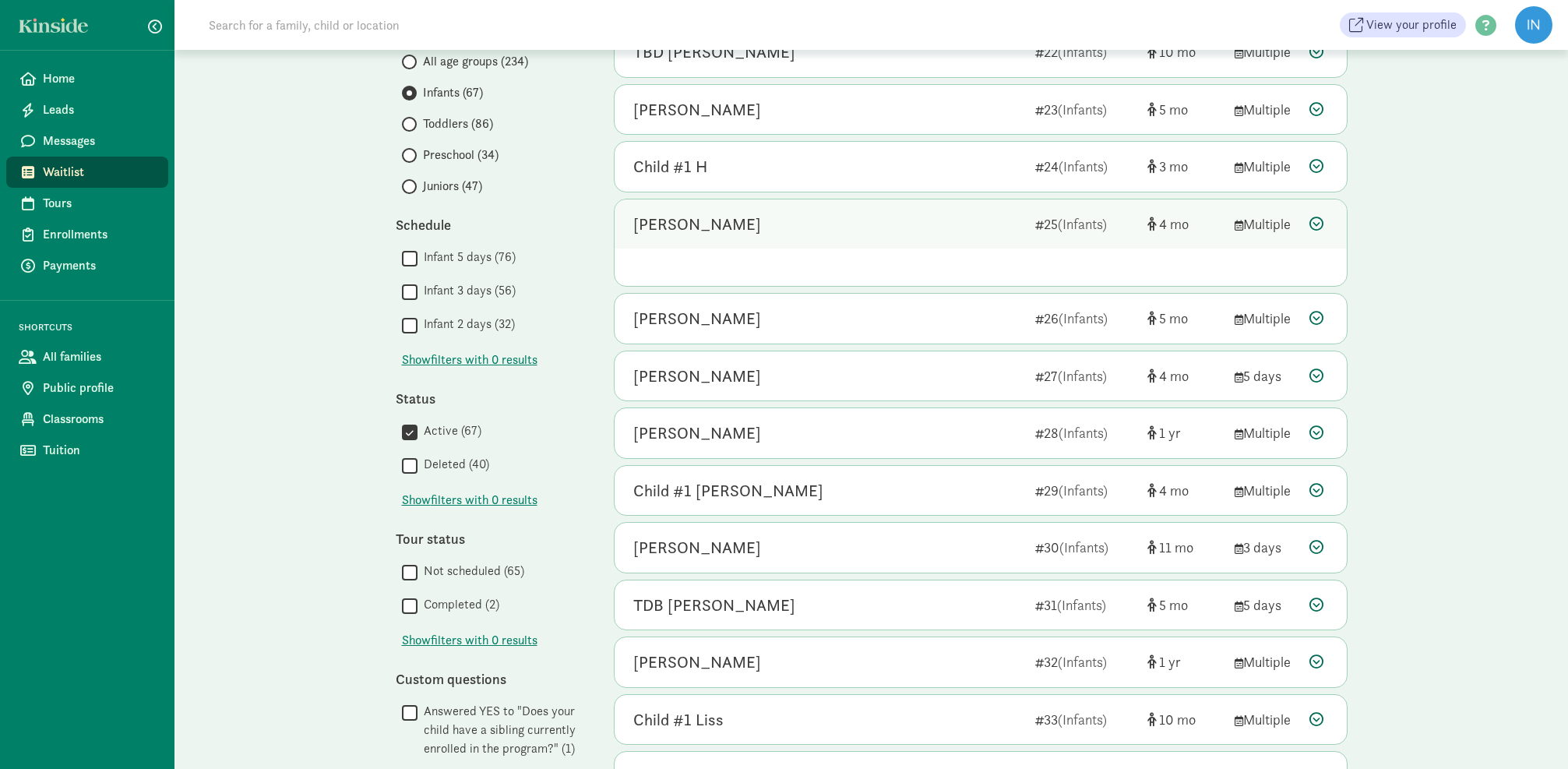
scroll to position [224, 0]
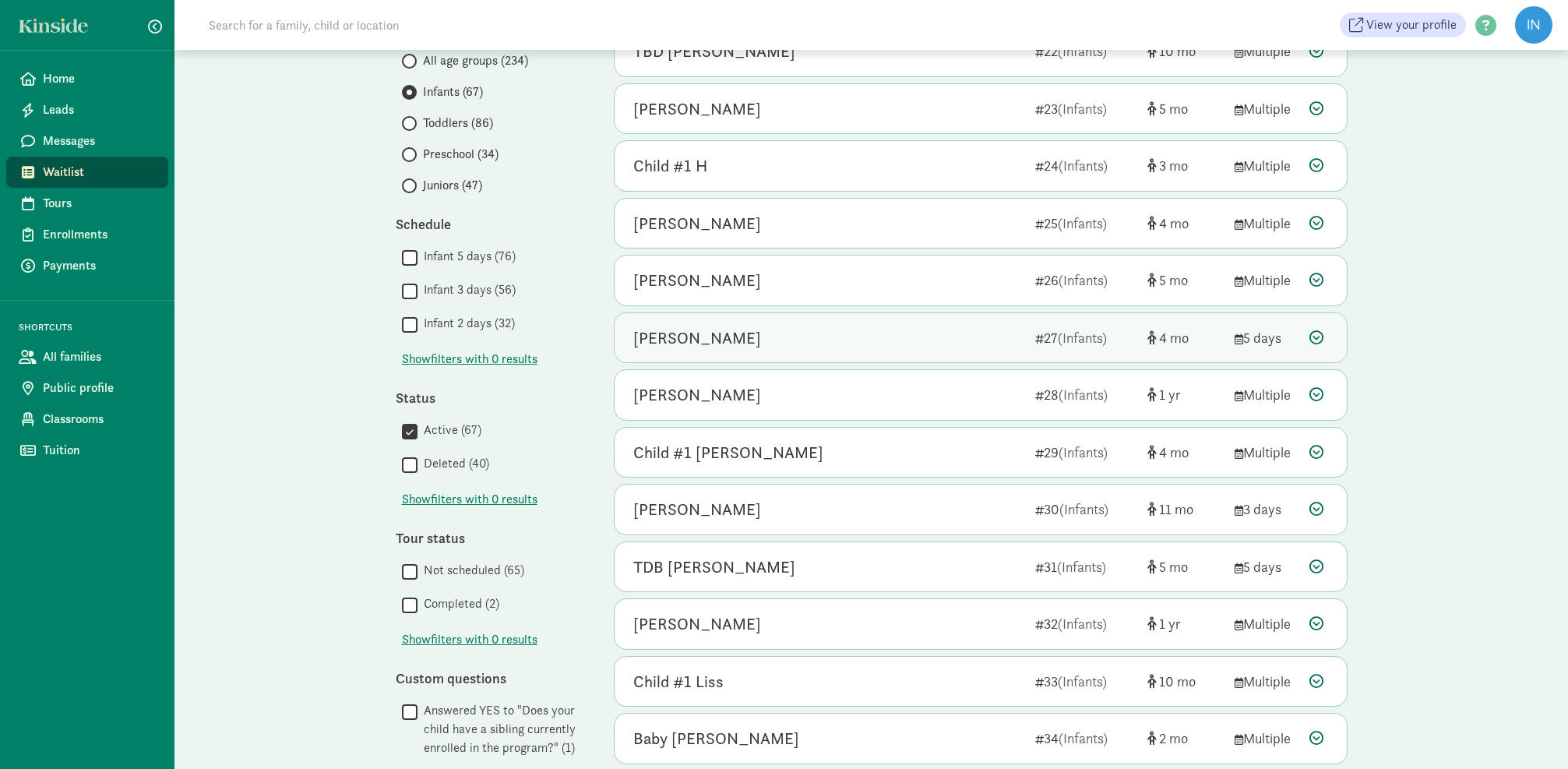
click at [1315, 331] on icon at bounding box center [1316, 338] width 14 height 14
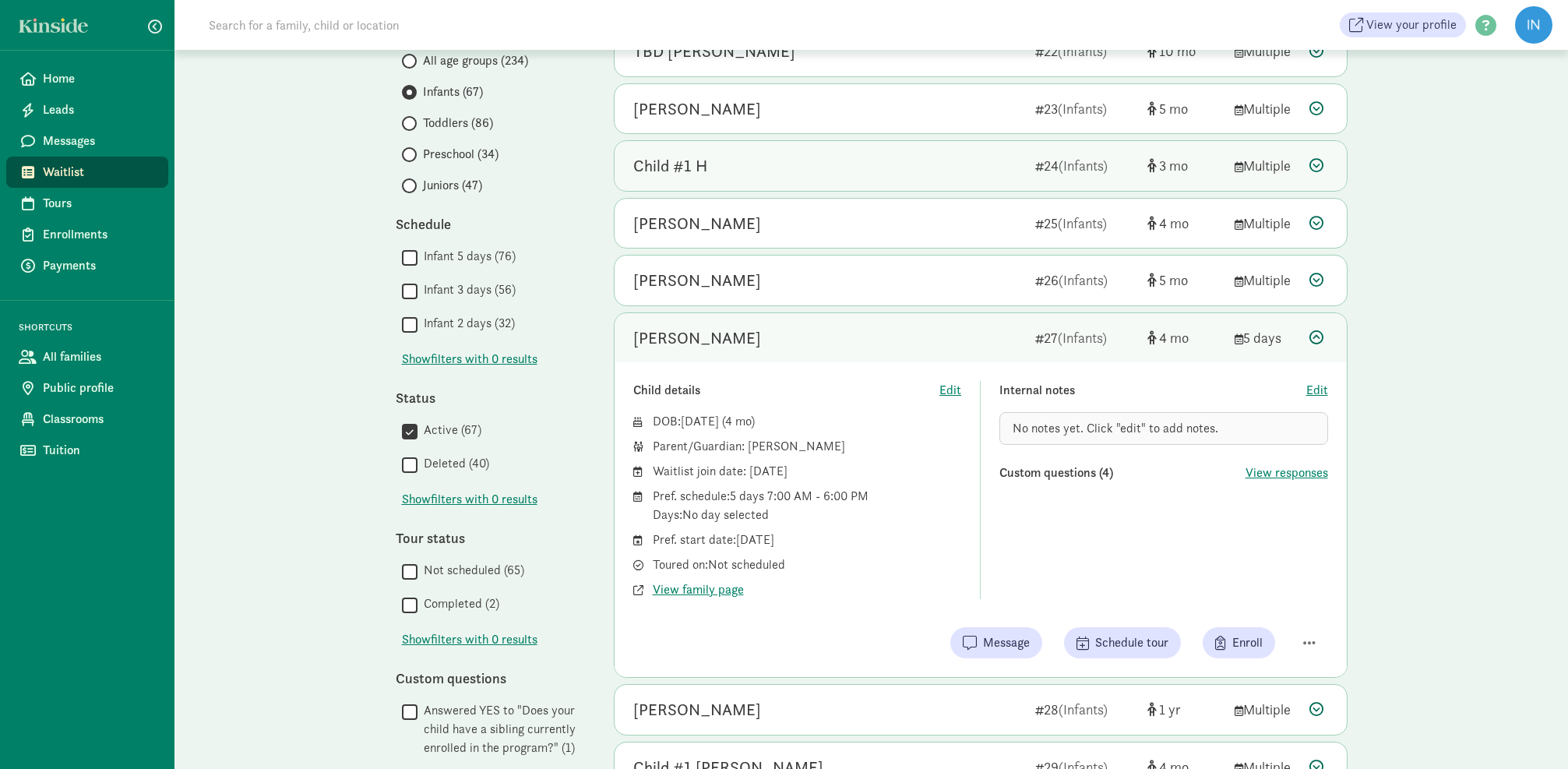
click at [1314, 165] on icon at bounding box center [1316, 165] width 14 height 14
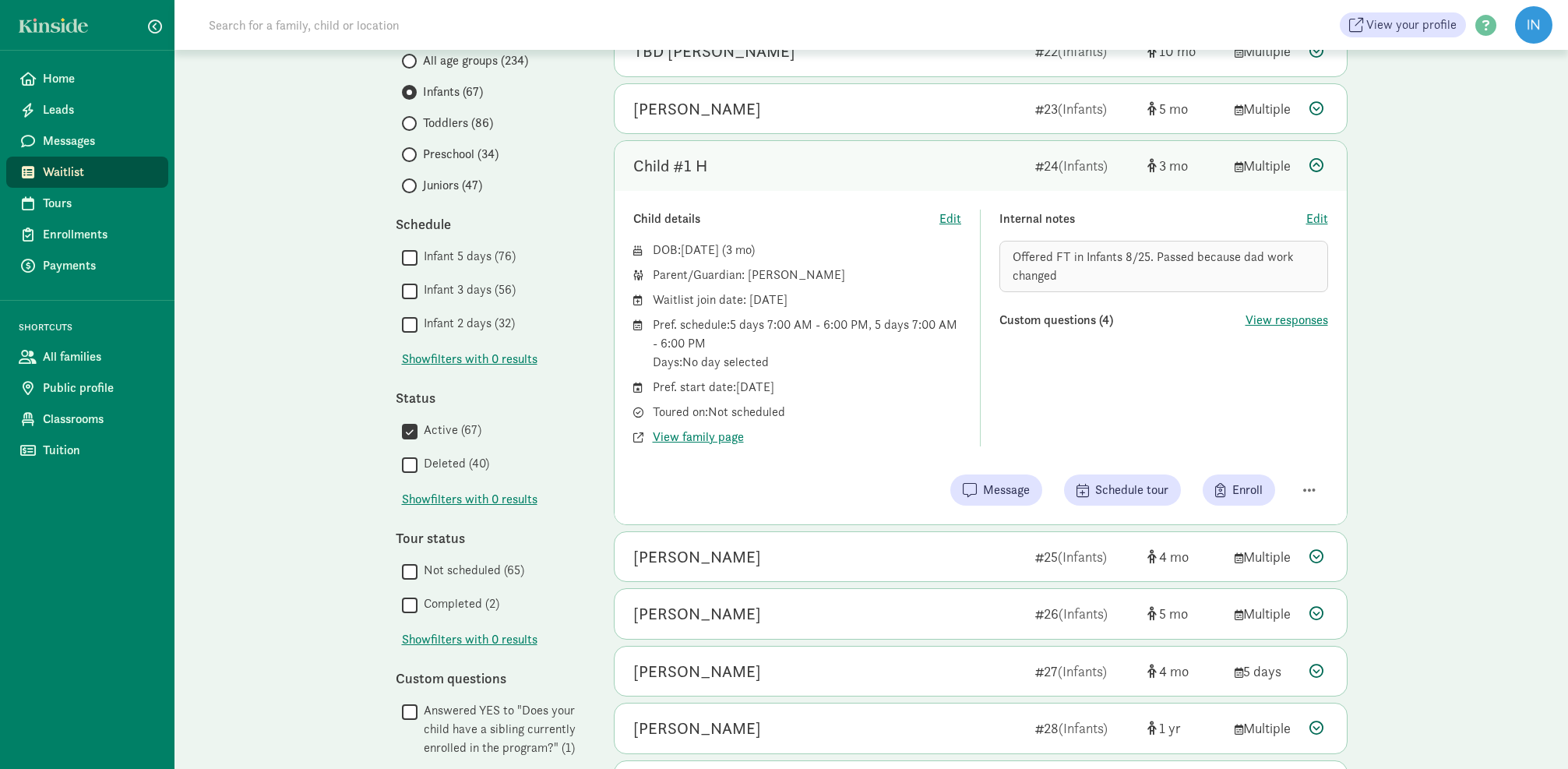
click at [1314, 165] on icon at bounding box center [1316, 165] width 14 height 14
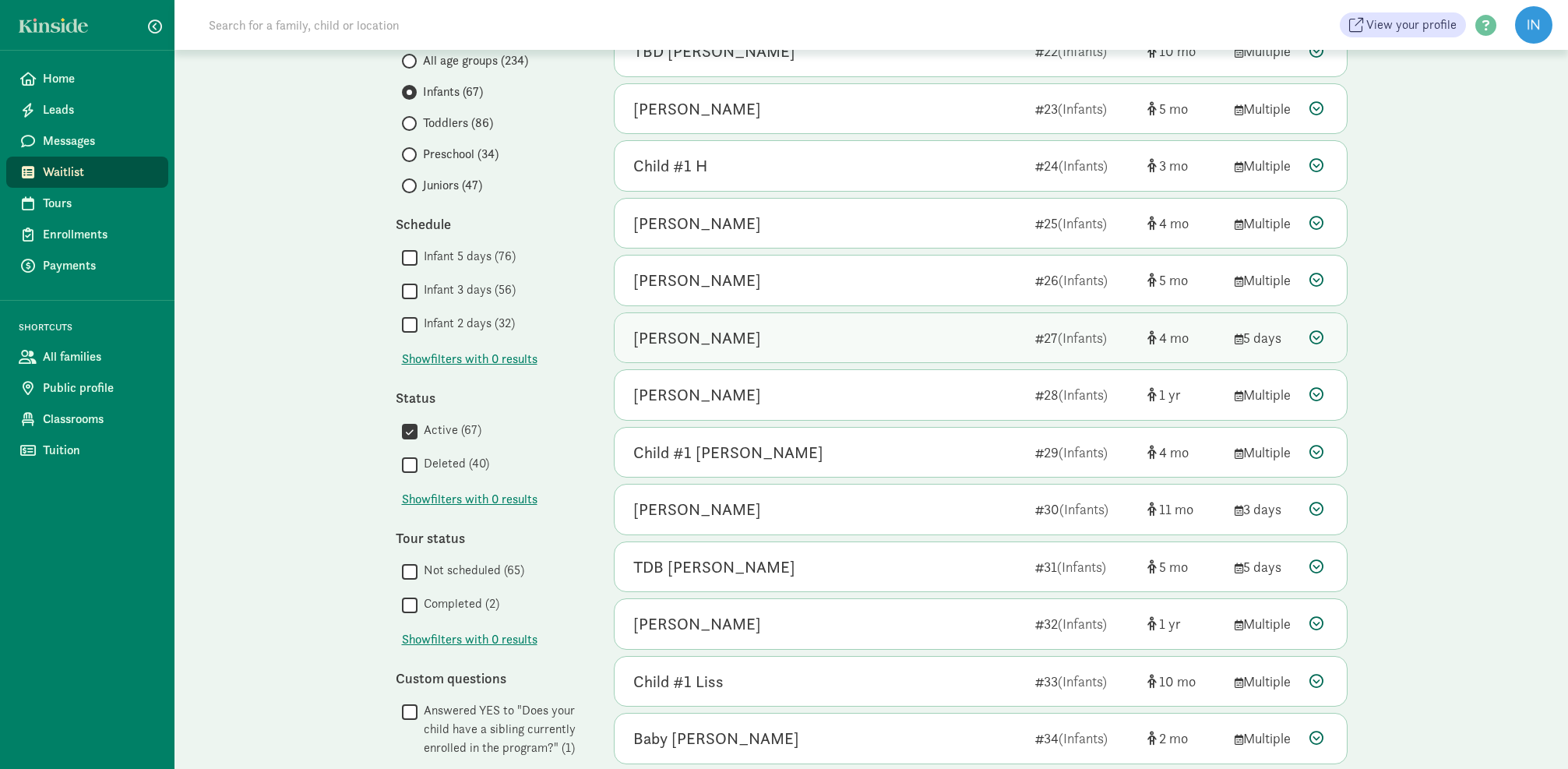
click at [1315, 332] on icon at bounding box center [1316, 338] width 14 height 14
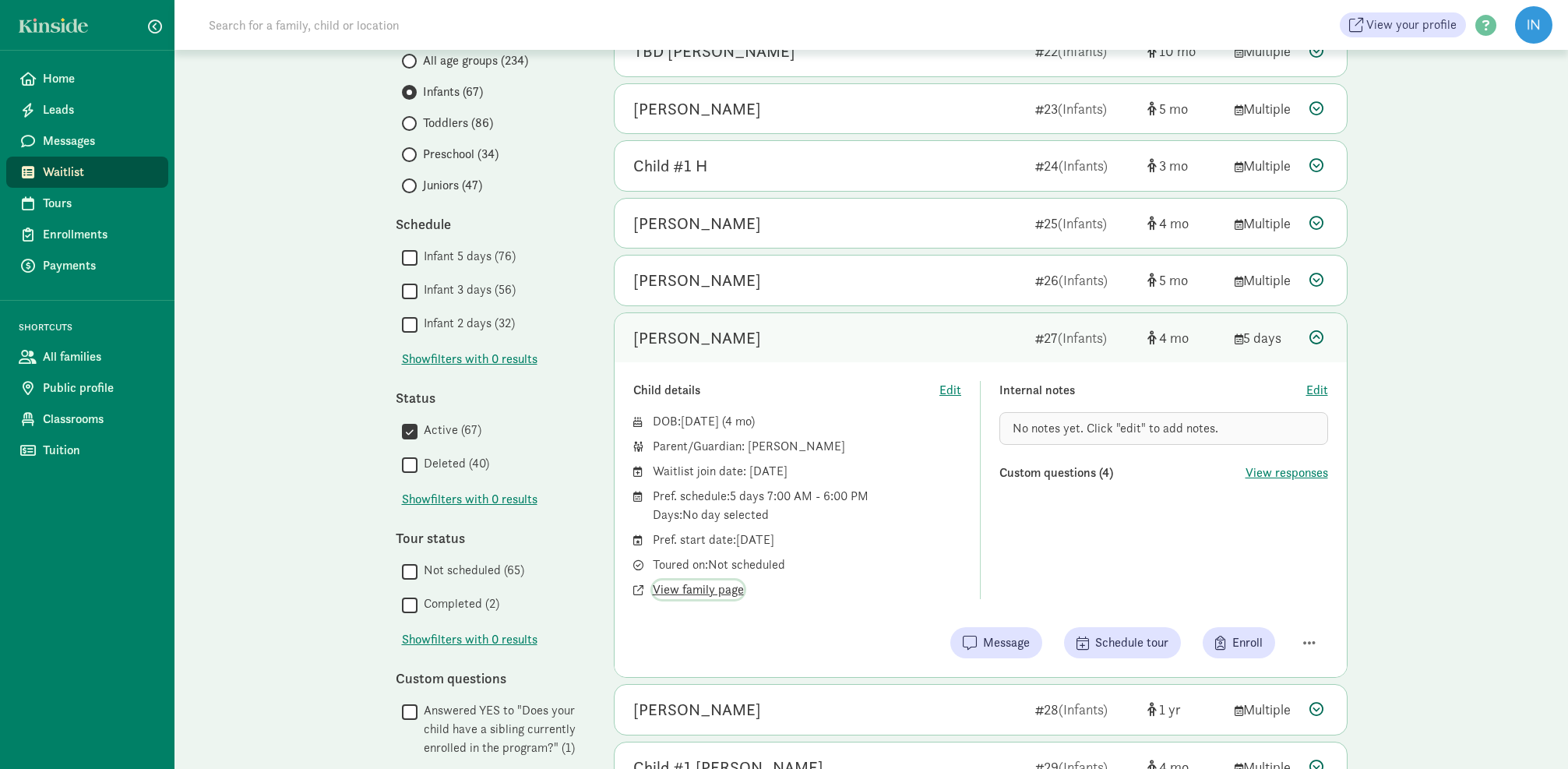
click at [700, 588] on span "View family page" at bounding box center [698, 590] width 91 height 19
click at [1112, 423] on span "No notes yet. Click "edit" to add notes." at bounding box center [1115, 427] width 205 height 17
drag, startPoint x: 1317, startPoint y: 394, endPoint x: 1167, endPoint y: 420, distance: 152.2
click at [1317, 394] on span "Edit" at bounding box center [1317, 390] width 22 height 19
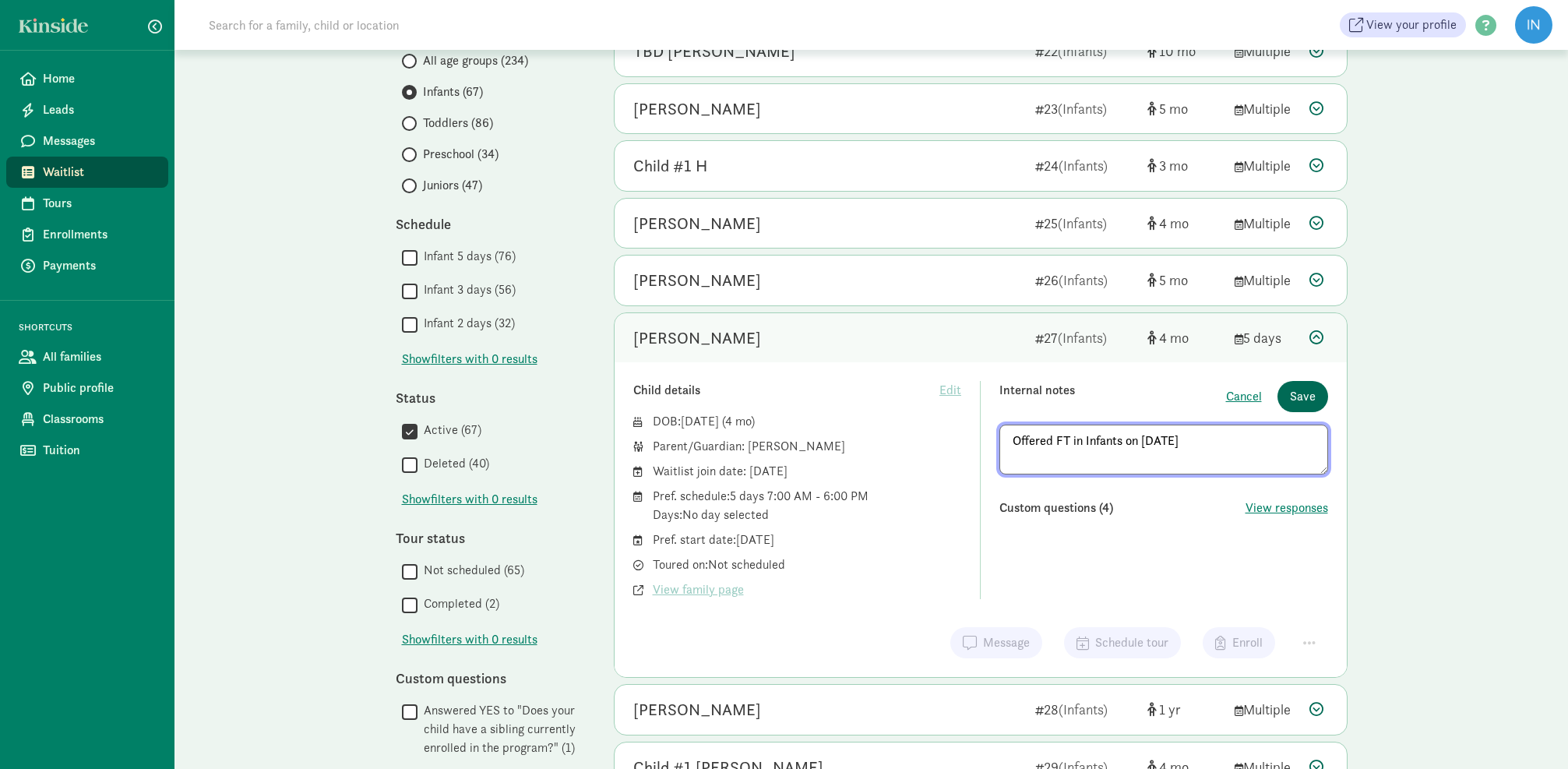
type textarea "Offered FT in Infants on 9/4/25"
click at [1307, 397] on span "Save" at bounding box center [1302, 397] width 26 height 19
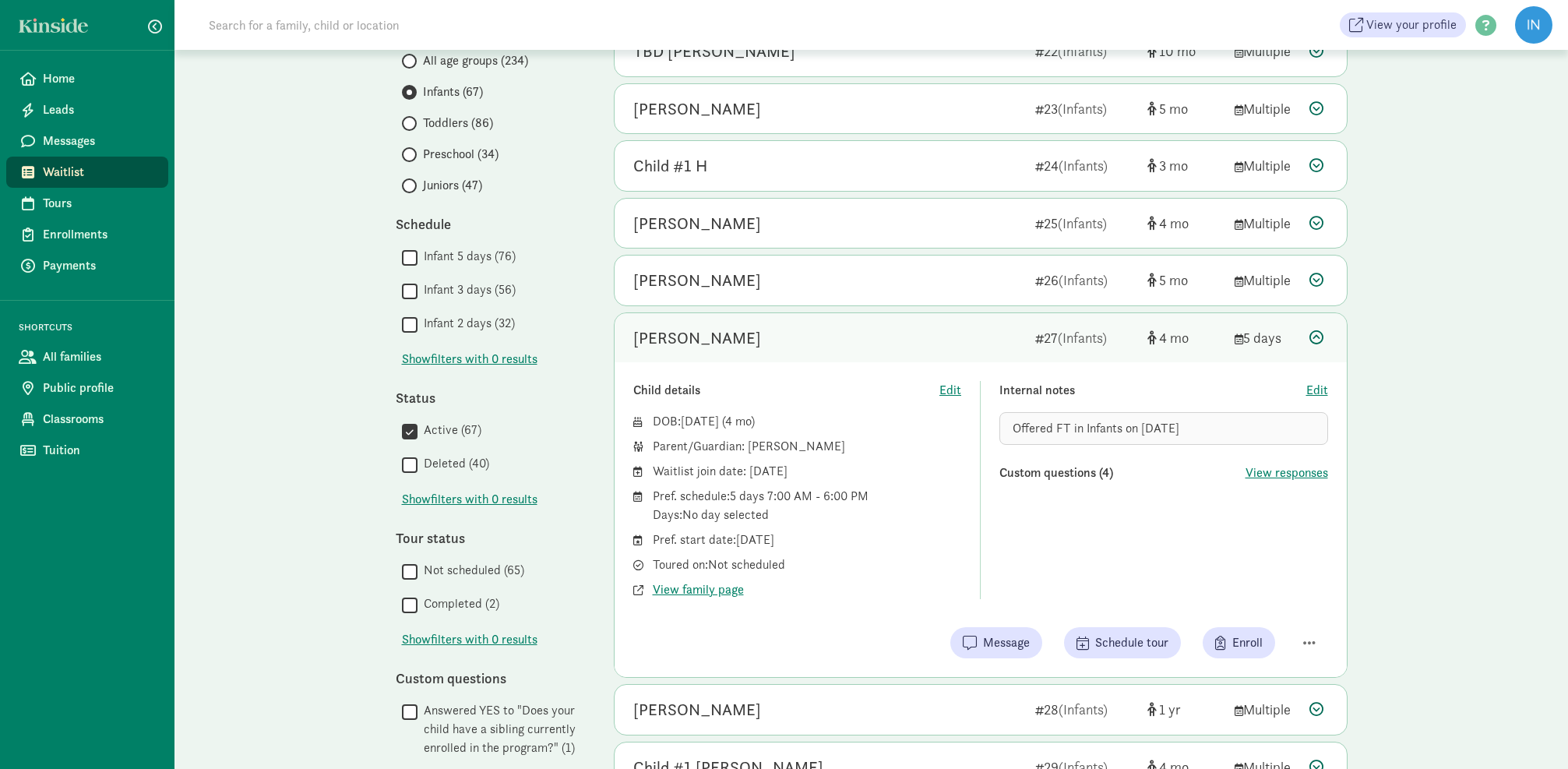
click at [1319, 335] on icon at bounding box center [1316, 338] width 14 height 14
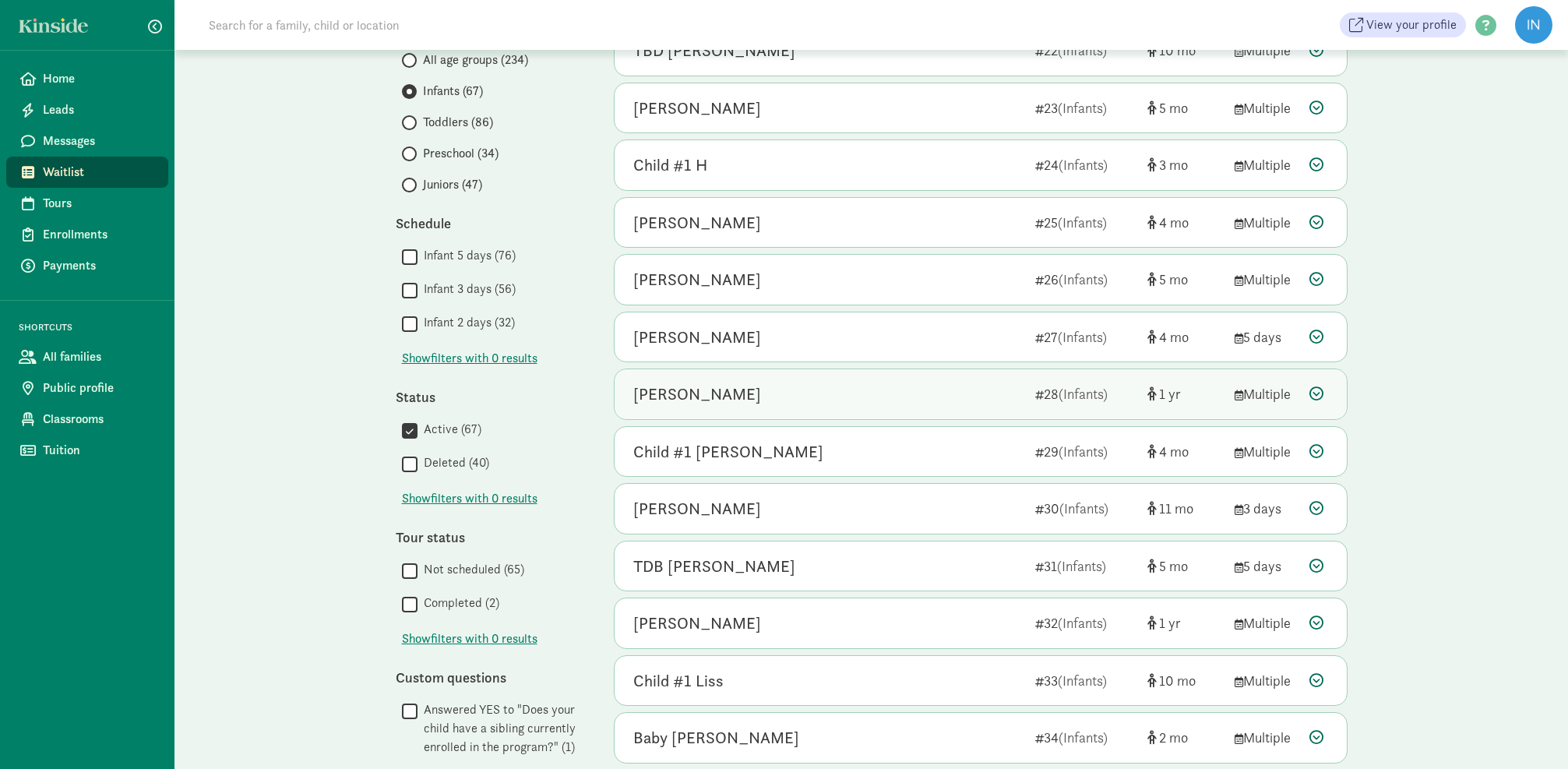
scroll to position [223, 0]
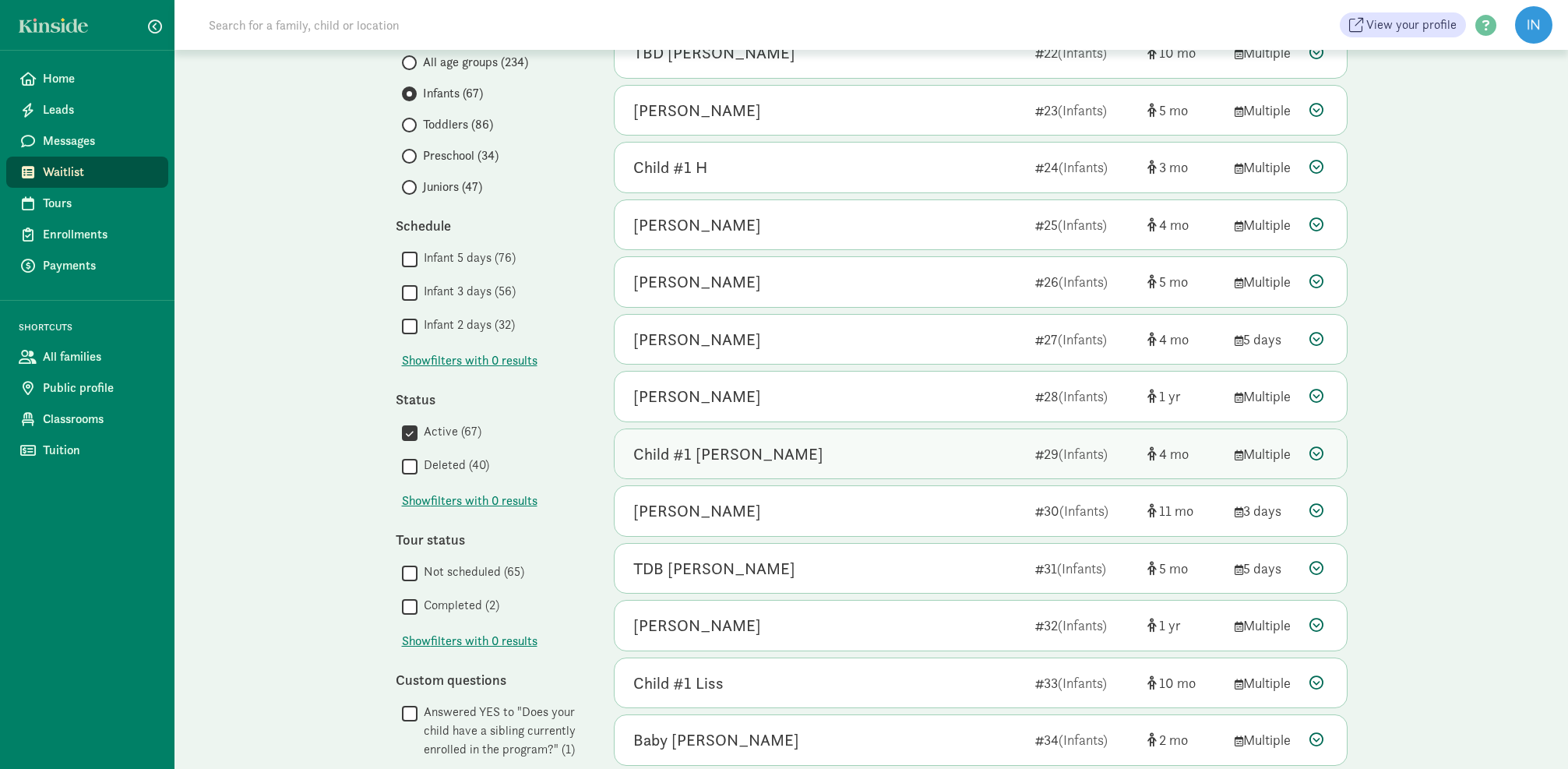
click at [1316, 450] on icon at bounding box center [1316, 453] width 14 height 14
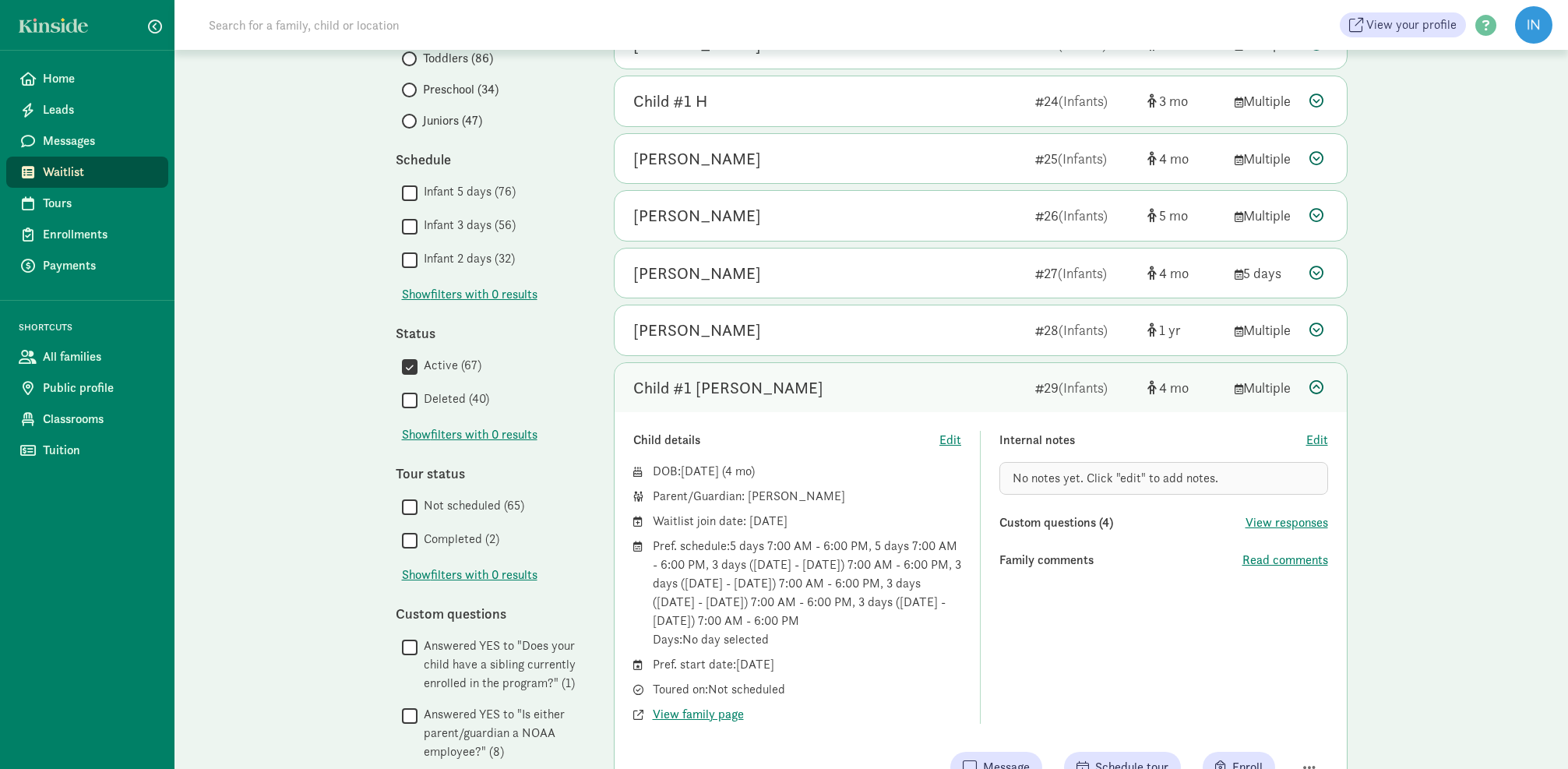
scroll to position [294, 0]
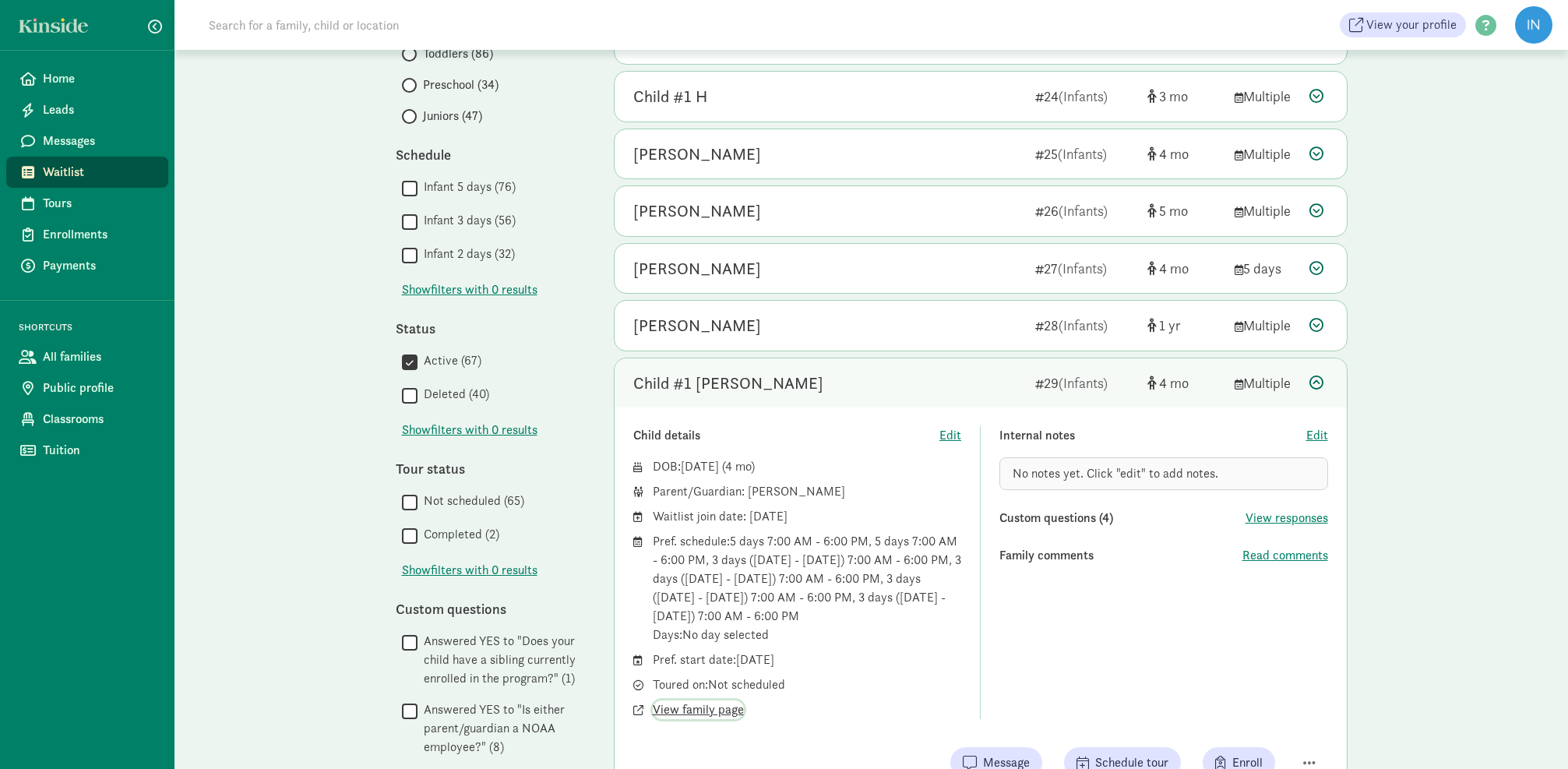
click at [710, 707] on span "View family page" at bounding box center [698, 709] width 91 height 19
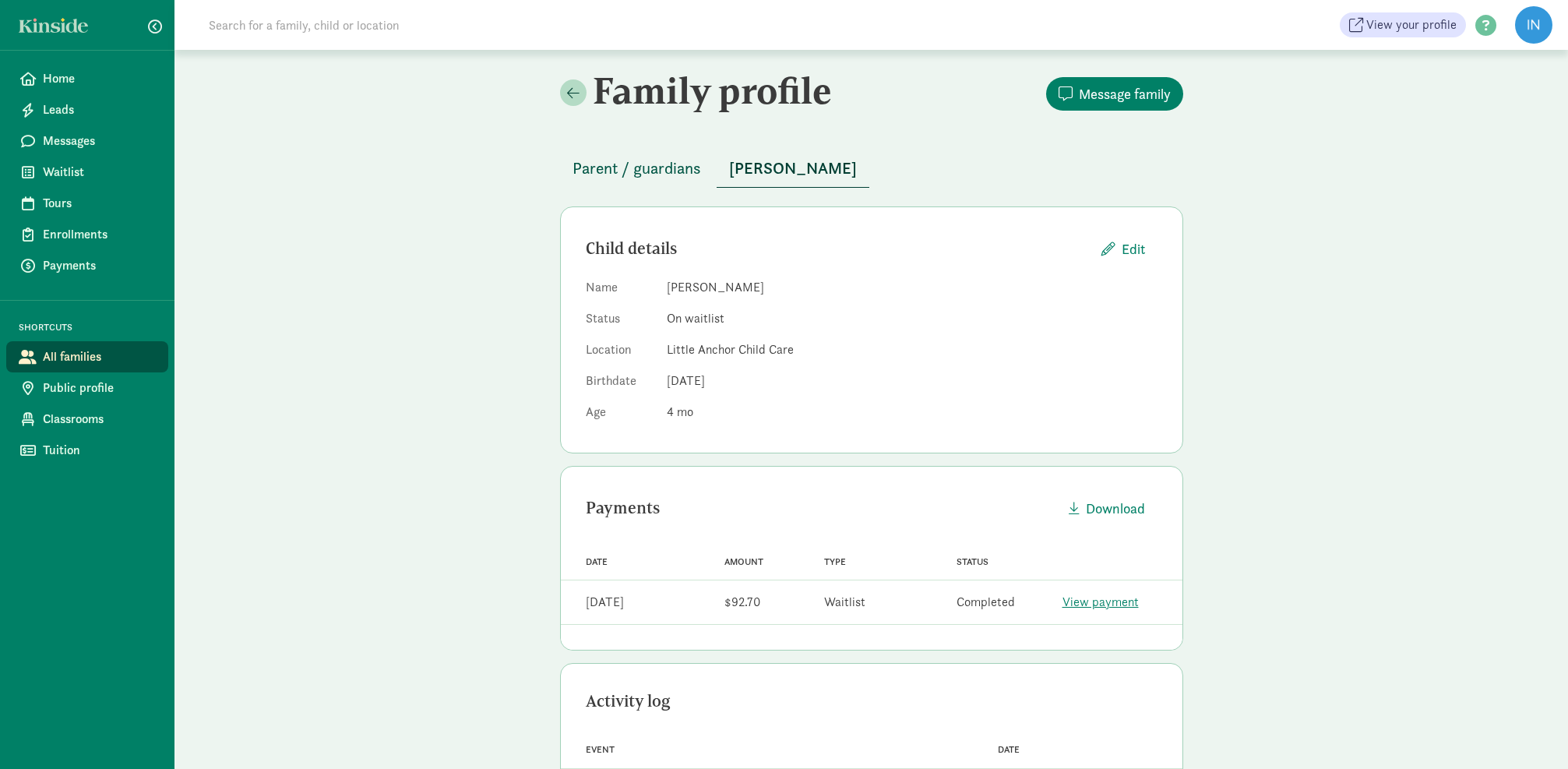
click at [679, 168] on span "Parent / guardians" at bounding box center [636, 168] width 128 height 25
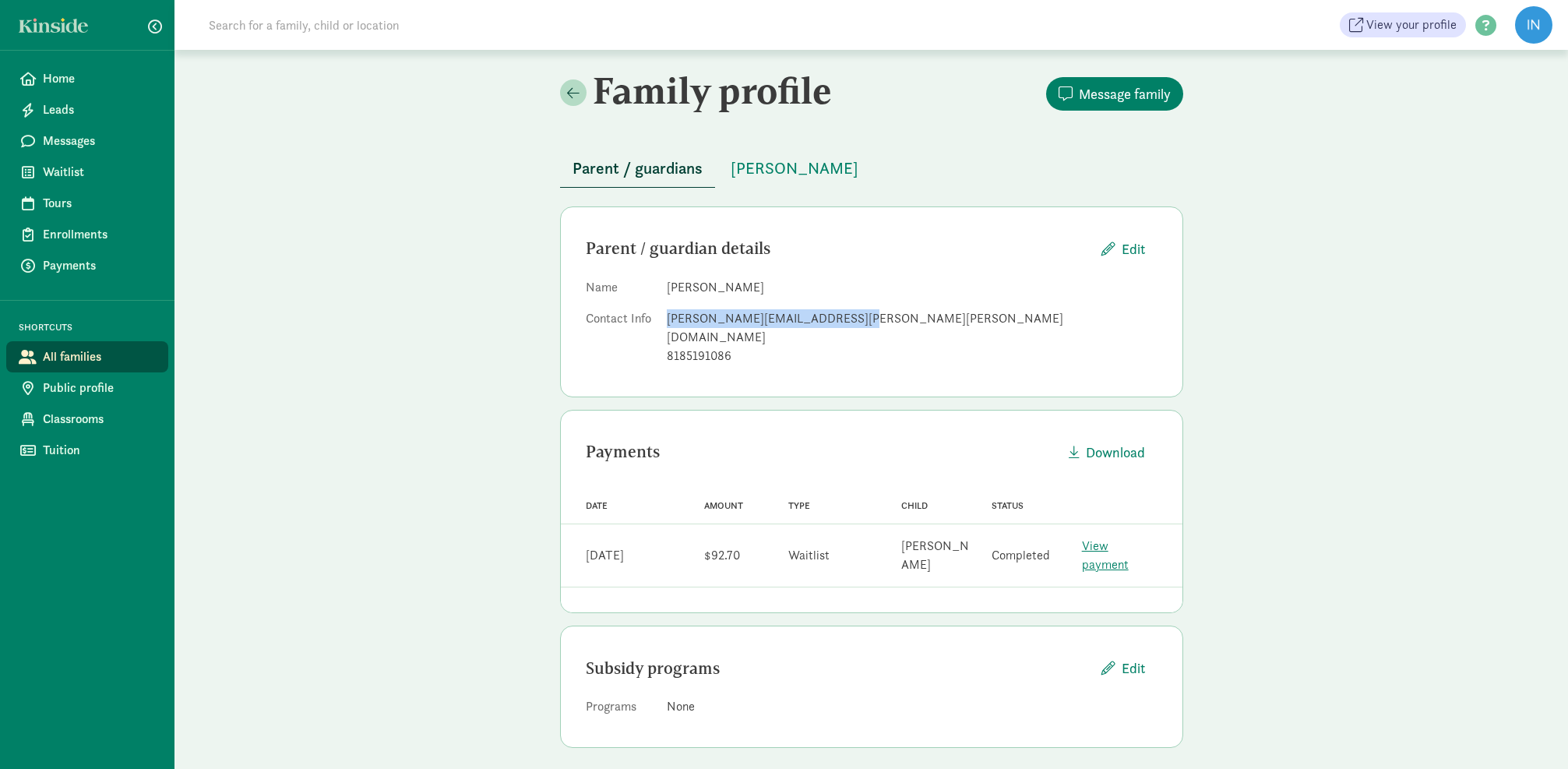
drag, startPoint x: 845, startPoint y: 314, endPoint x: 668, endPoint y: 316, distance: 177.0
click at [668, 316] on div "brooks.courtney.hopp@gmail.com" at bounding box center [912, 327] width 490 height 37
copy div "brooks.courtney.hopp@gmail.com"
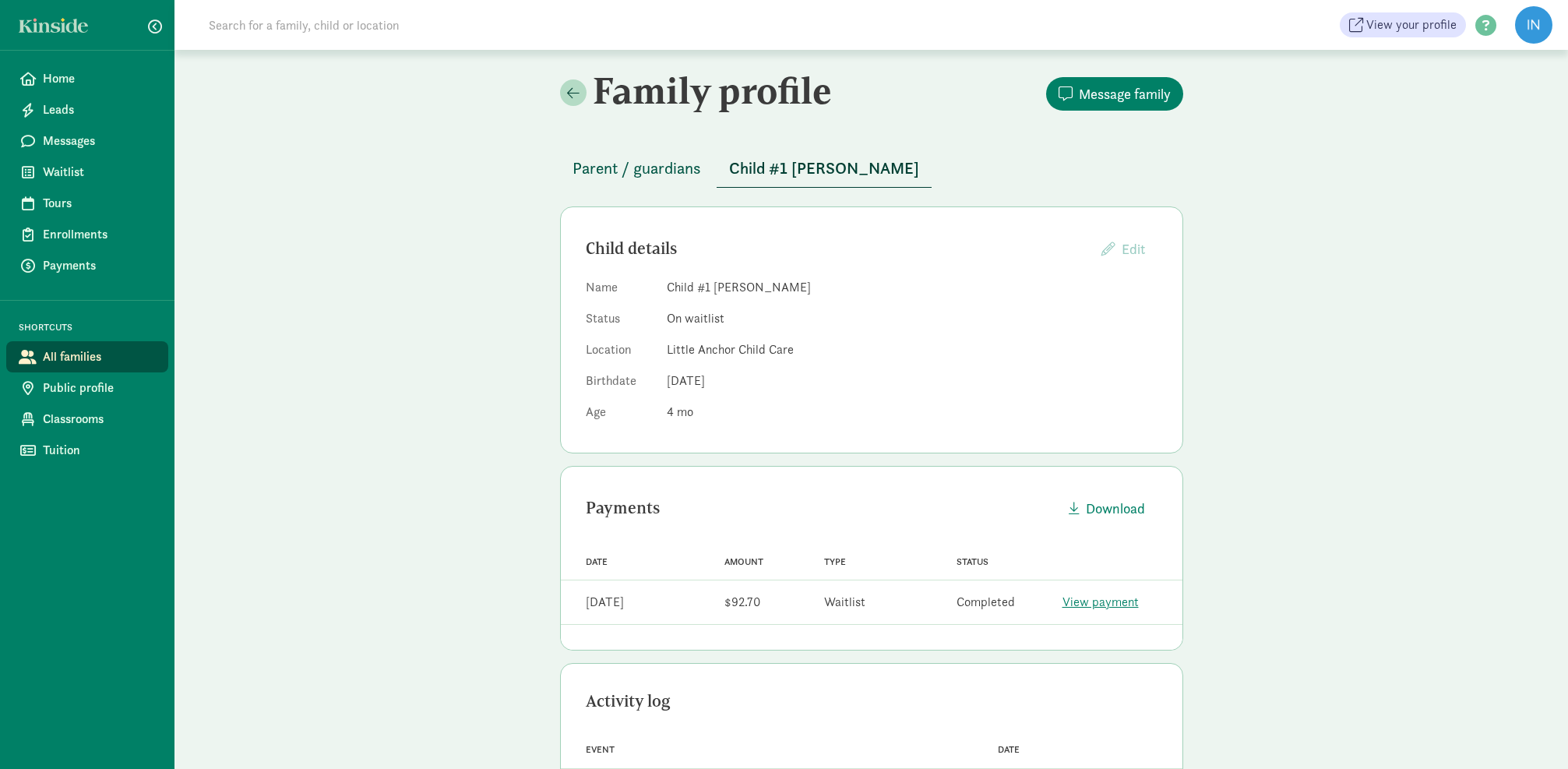
click at [638, 165] on span "Parent / guardians" at bounding box center [636, 168] width 128 height 25
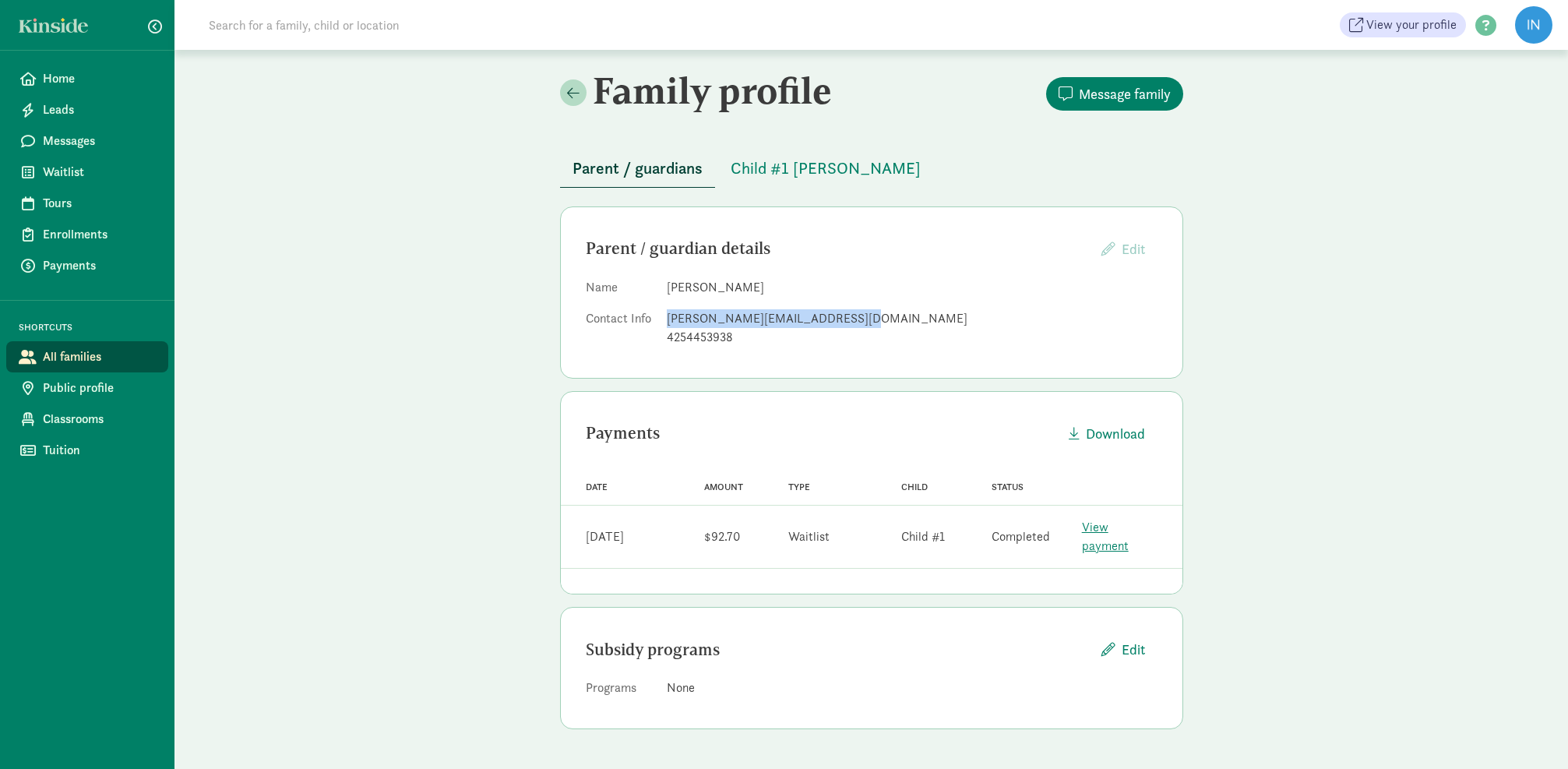
drag, startPoint x: 844, startPoint y: 315, endPoint x: 668, endPoint y: 318, distance: 176.0
click at [669, 317] on div "[PERSON_NAME][EMAIL_ADDRESS][DOMAIN_NAME]" at bounding box center [912, 319] width 490 height 19
copy div "[PERSON_NAME][EMAIL_ADDRESS][DOMAIN_NAME]"
